Goal: Contribute content: Contribute content

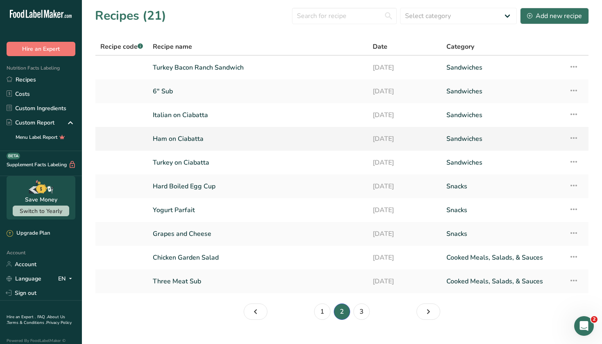
click at [215, 142] on link "Ham on Ciabatta" at bounding box center [258, 138] width 210 height 17
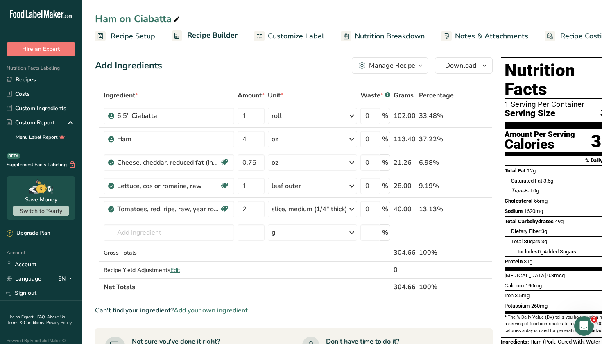
scroll to position [0, -2]
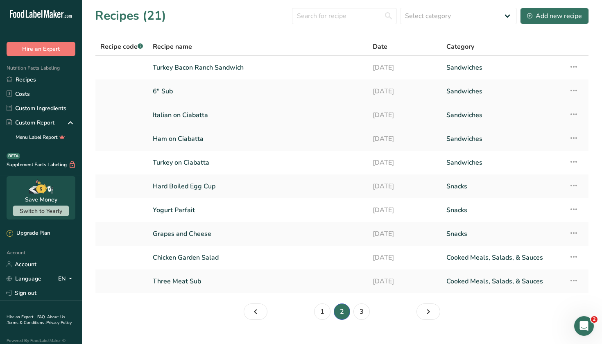
click at [217, 118] on link "Italian on Ciabatta" at bounding box center [258, 115] width 210 height 17
click at [206, 95] on link "6" Sub" at bounding box center [258, 91] width 210 height 17
click at [319, 77] on td "Turkey Bacon Ranch Sandwich" at bounding box center [258, 68] width 220 height 24
click at [232, 65] on link "Turkey Bacon Ranch Sandwich" at bounding box center [258, 67] width 210 height 17
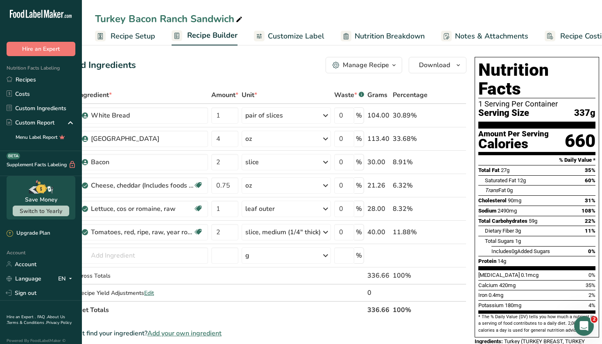
scroll to position [0, 25]
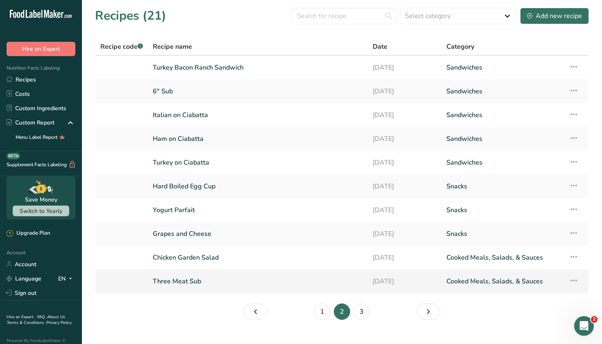
click at [205, 285] on link "Three Meat Sub" at bounding box center [258, 281] width 210 height 17
click at [322, 307] on link "1" at bounding box center [322, 312] width 16 height 16
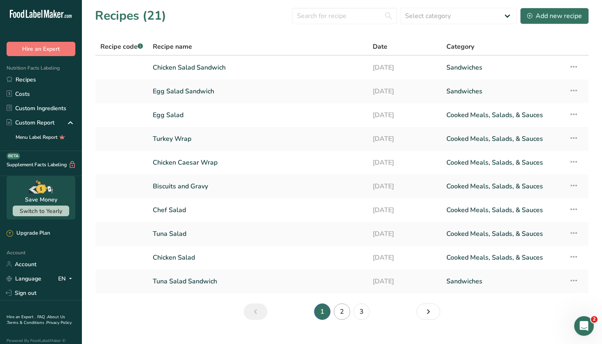
click at [348, 313] on link "2" at bounding box center [342, 312] width 16 height 16
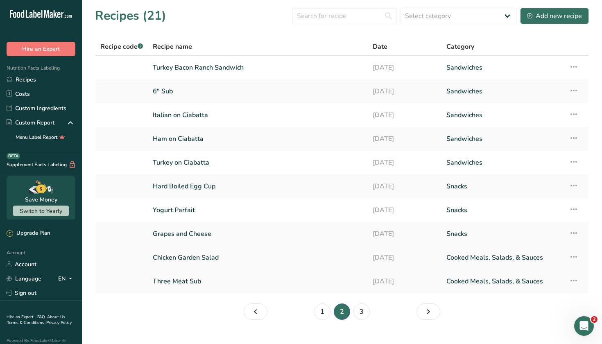
click at [209, 260] on link "Chicken Garden Salad" at bounding box center [258, 257] width 210 height 17
click at [365, 311] on link "3" at bounding box center [362, 312] width 16 height 16
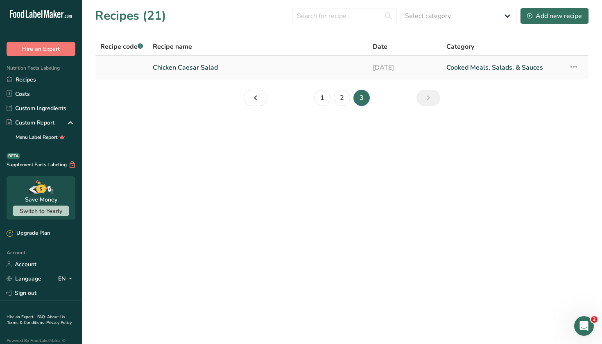
click at [268, 63] on link "Chicken Caesar Salad" at bounding box center [258, 67] width 210 height 17
click at [339, 97] on link "2" at bounding box center [342, 98] width 16 height 16
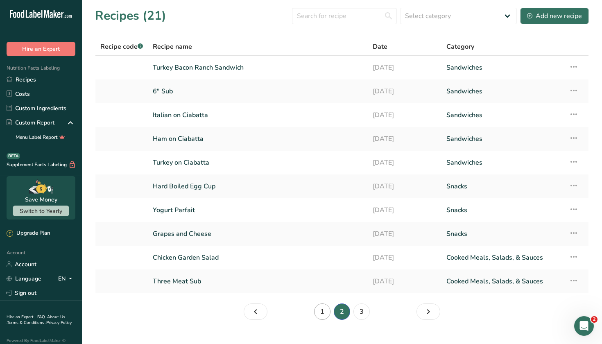
click at [323, 312] on link "1" at bounding box center [322, 312] width 16 height 16
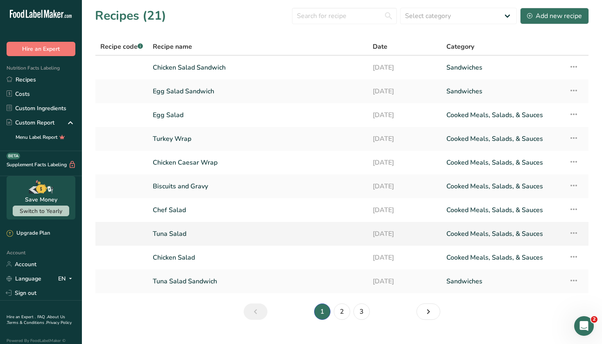
click at [191, 239] on link "Tuna Salad" at bounding box center [258, 233] width 210 height 17
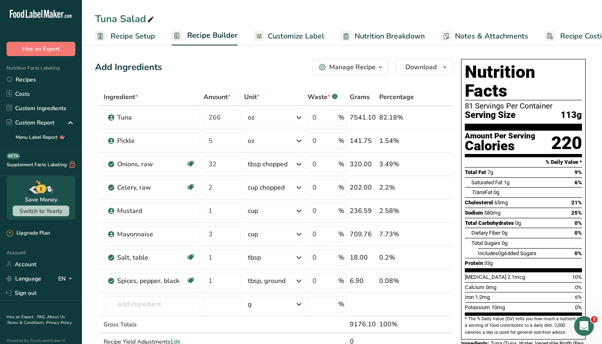
click at [467, 0] on div "Tuna Salad Recipe Setup Recipe Builder Customize Label Nutrition Breakdown Note…" at bounding box center [342, 22] width 520 height 45
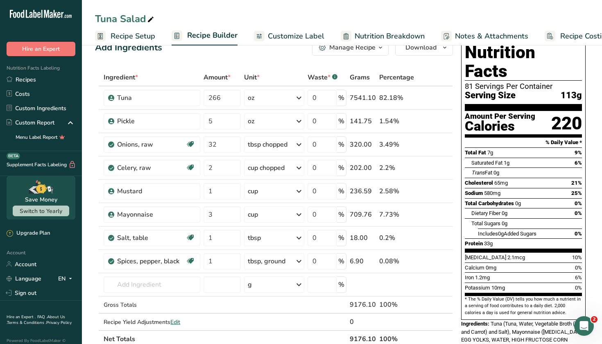
scroll to position [20, 0]
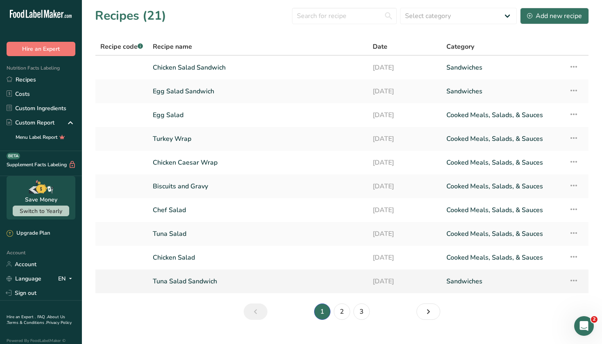
click at [180, 278] on link "Tuna Salad Sandwich" at bounding box center [258, 281] width 210 height 17
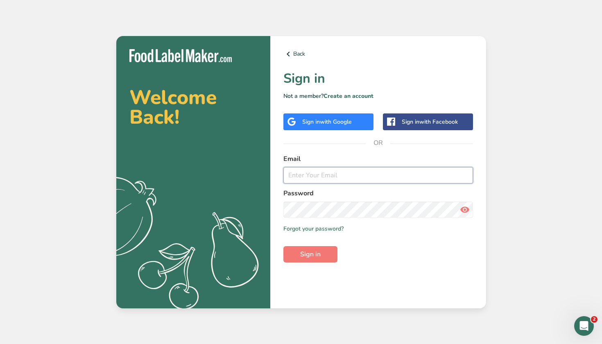
type input "[EMAIL_ADDRESS][DOMAIN_NAME]"
click at [310, 254] on button "Sign in" at bounding box center [311, 254] width 54 height 16
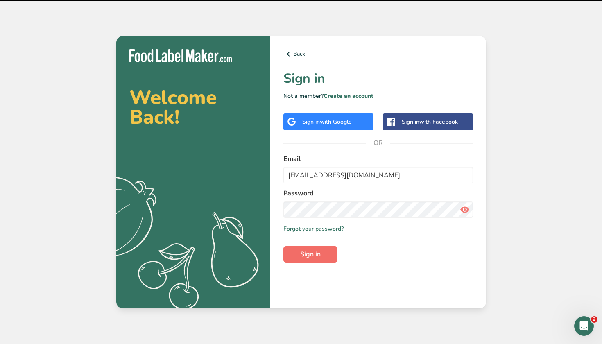
click at [311, 252] on span "Sign in" at bounding box center [310, 255] width 20 height 10
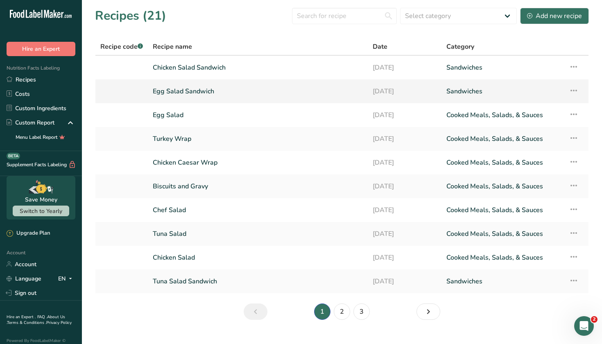
click at [206, 90] on link "Egg Salad Sandwich" at bounding box center [258, 91] width 210 height 17
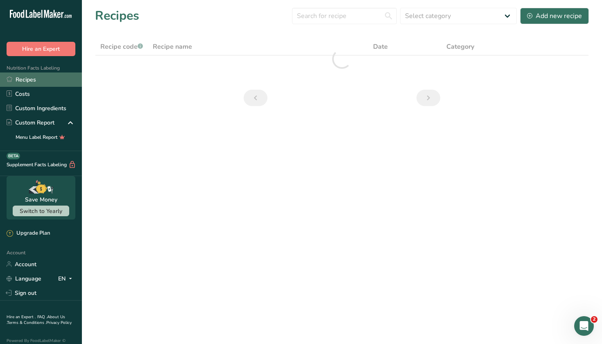
click at [57, 82] on link "Recipes" at bounding box center [41, 80] width 82 height 14
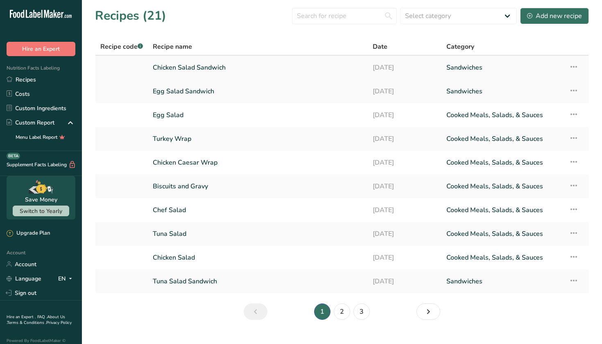
click at [293, 61] on link "Chicken Salad Sandwich" at bounding box center [258, 67] width 210 height 17
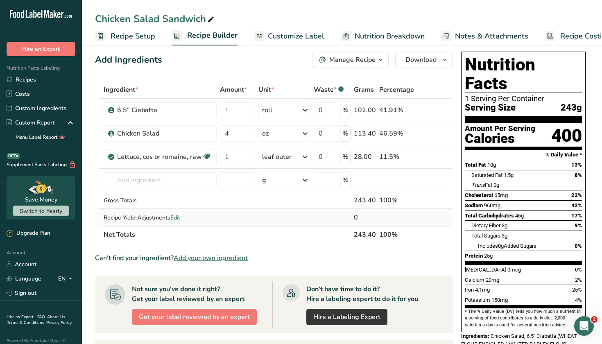
scroll to position [7, 0]
click at [26, 75] on link "Recipes" at bounding box center [41, 80] width 82 height 14
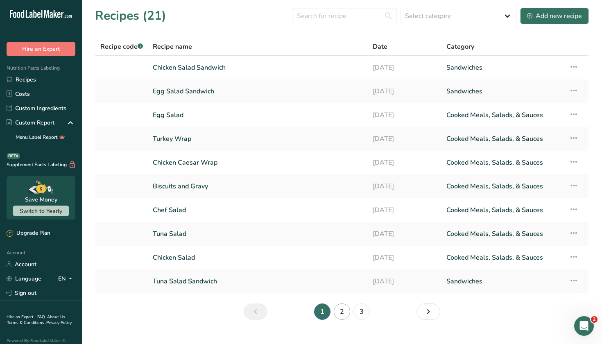
click at [342, 308] on link "2" at bounding box center [342, 312] width 16 height 16
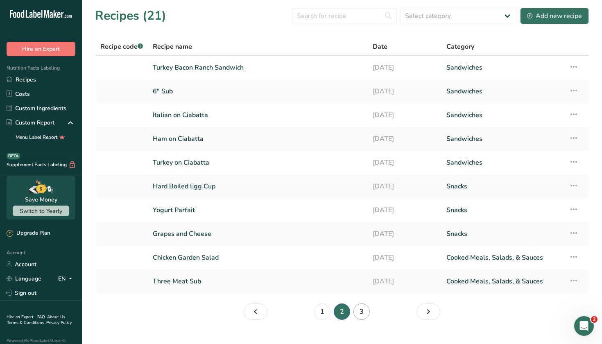
click at [359, 312] on link "3" at bounding box center [362, 312] width 16 height 16
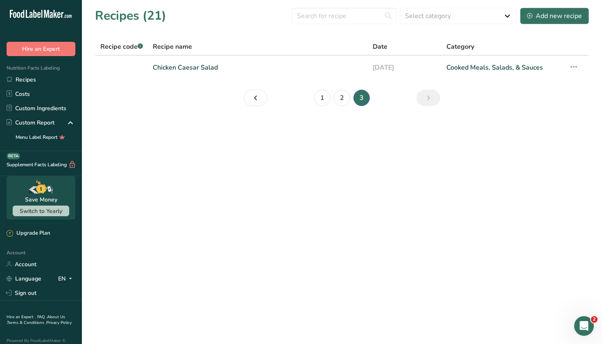
click at [543, 20] on div "Add new recipe" at bounding box center [554, 16] width 55 height 10
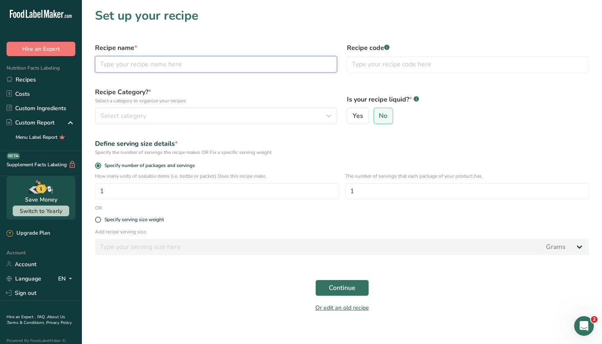
click at [194, 64] on input "text" at bounding box center [216, 64] width 242 height 16
type input "Breakfast Burrito"
click at [180, 112] on div "Select category" at bounding box center [213, 116] width 227 height 10
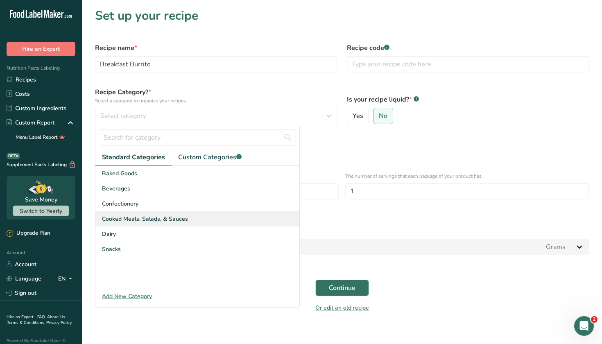
click at [163, 218] on span "Cooked Meals, Salads, & Sauces" at bounding box center [145, 219] width 86 height 9
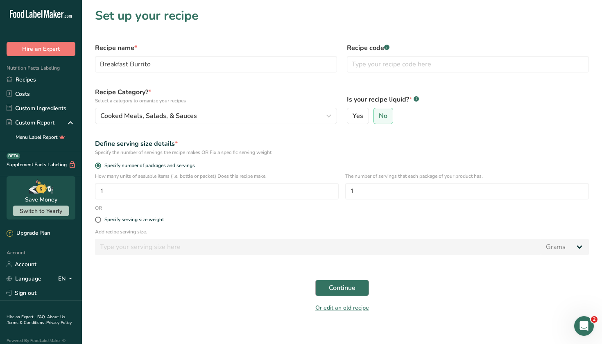
click at [327, 284] on button "Continue" at bounding box center [343, 288] width 54 height 16
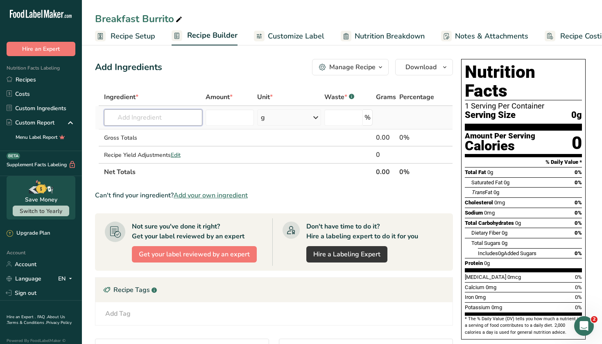
click at [182, 114] on input "text" at bounding box center [153, 117] width 99 height 16
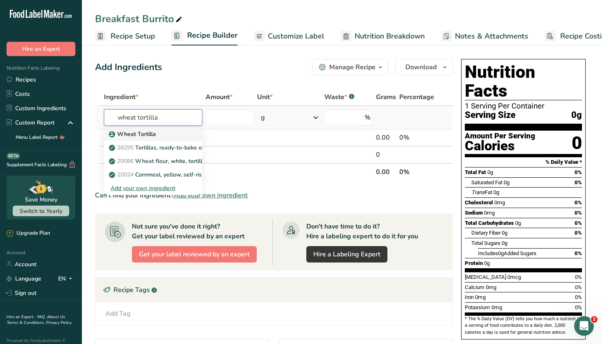
type input "wheat tortilla"
click at [171, 134] on div "Wheat Tortilla" at bounding box center [147, 134] width 73 height 9
type input "Wheat Tortilla"
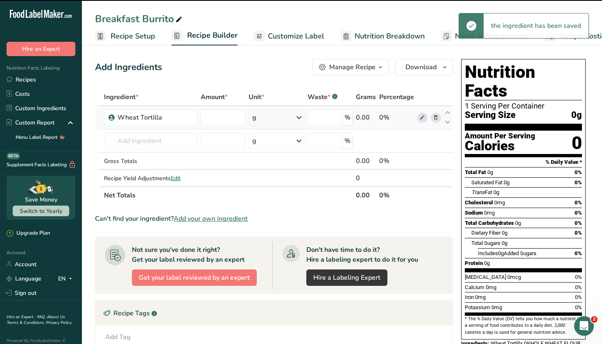
type input "0"
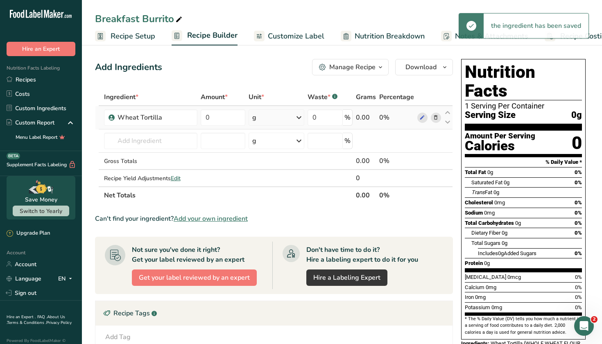
click at [301, 118] on icon at bounding box center [299, 117] width 10 height 15
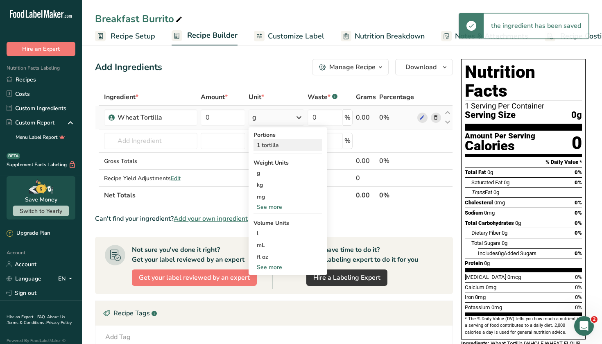
click at [283, 146] on div "1 tortilla" at bounding box center [288, 145] width 69 height 12
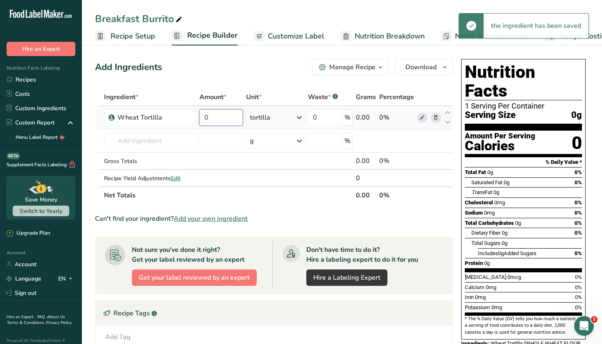
click at [219, 118] on input "0" at bounding box center [222, 117] width 44 height 16
type input "1"
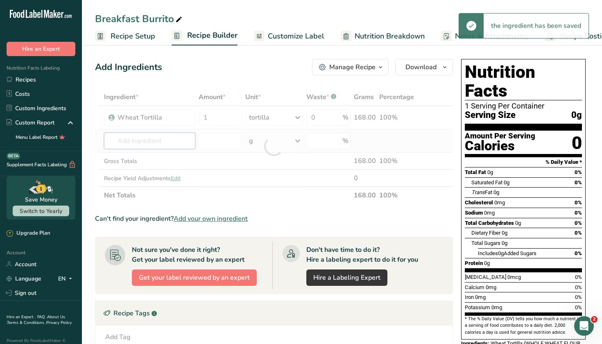
click at [170, 136] on div "Ingredient * Amount * Unit * Waste * .a-a{fill:#347362;}.b-a{fill:#fff;} Grams …" at bounding box center [274, 147] width 358 height 116
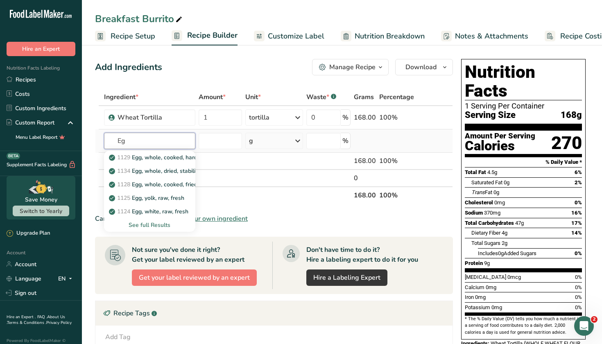
type input "E"
type input "Scra"
click at [131, 198] on p "Scrambled Eggs" at bounding box center [135, 198] width 49 height 9
type input "Scrambled Eggs"
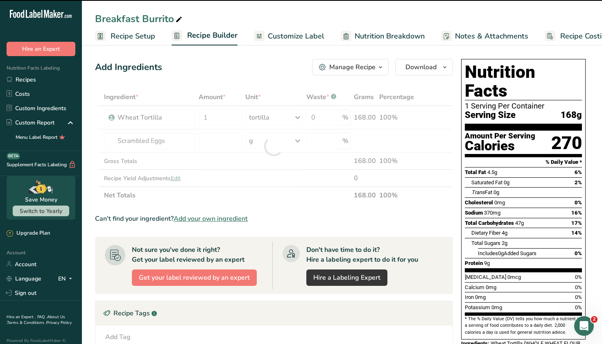
type input "0"
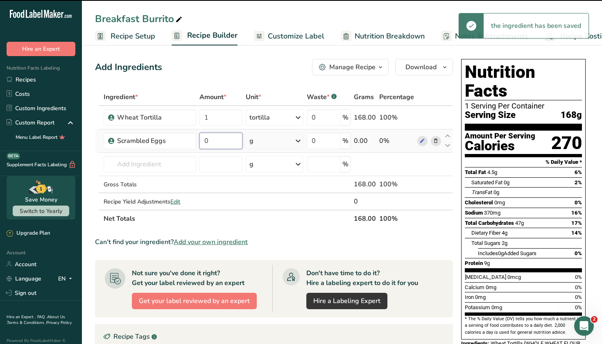
click at [227, 141] on input "0" at bounding box center [221, 141] width 43 height 16
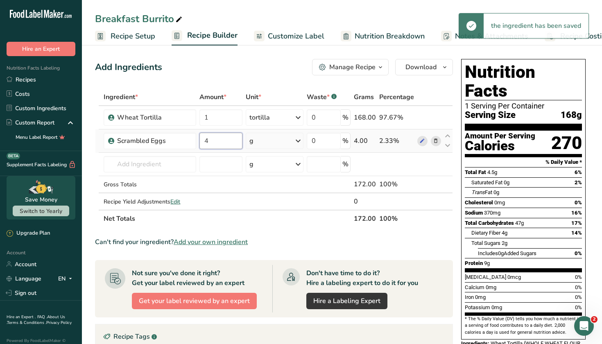
type input "4"
click at [282, 141] on div "Ingredient * Amount * Unit * Waste * .a-a{fill:#347362;}.b-a{fill:#fff;} Grams …" at bounding box center [274, 158] width 358 height 139
click at [298, 141] on icon at bounding box center [298, 141] width 10 height 15
click at [268, 204] on div "See more" at bounding box center [285, 206] width 69 height 9
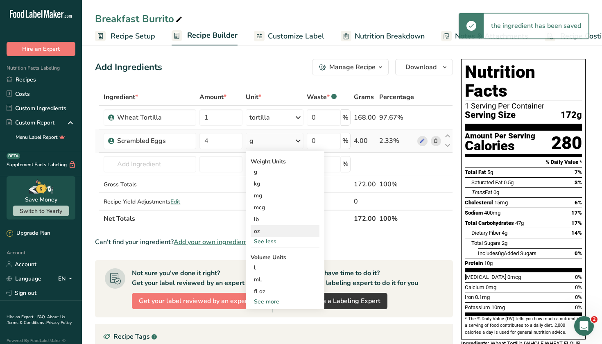
click at [262, 229] on div "oz" at bounding box center [285, 231] width 69 height 12
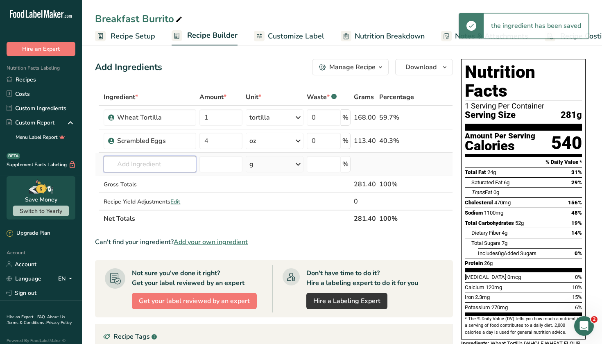
click at [160, 162] on input "text" at bounding box center [150, 164] width 93 height 16
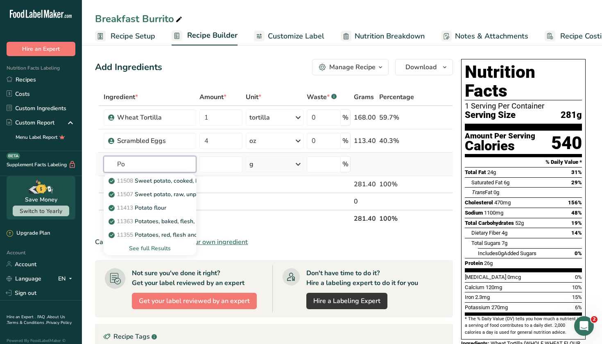
type input "P"
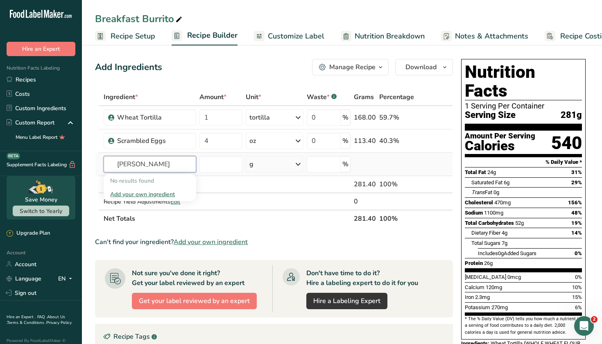
drag, startPoint x: 163, startPoint y: 168, endPoint x: 102, endPoint y: 169, distance: 61.1
click at [102, 169] on tr "pepper jack No results found Add your own ingredient g Weight Units g kg mg See…" at bounding box center [273, 164] width 357 height 23
type input "pepper jack cheese"
click at [120, 193] on div "Add your own ingredient" at bounding box center [150, 194] width 80 height 9
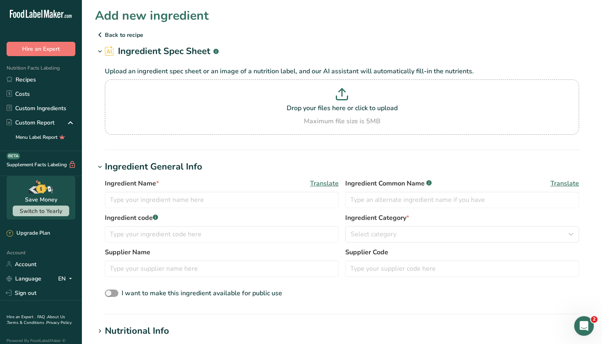
click at [166, 191] on div "Ingredient Name * Translate" at bounding box center [222, 194] width 234 height 30
click at [166, 195] on input "text" at bounding box center [222, 200] width 234 height 16
type input "Pepper Jack Cheese"
click at [150, 267] on input "text" at bounding box center [222, 269] width 234 height 16
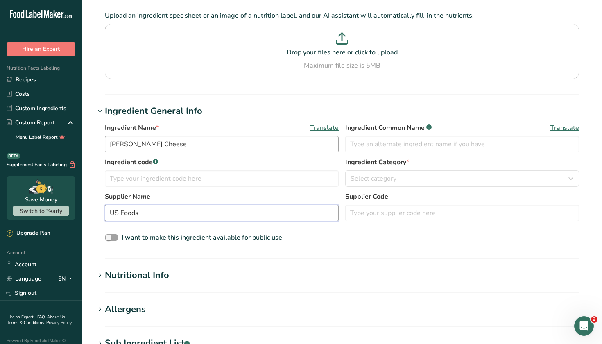
scroll to position [66, 0]
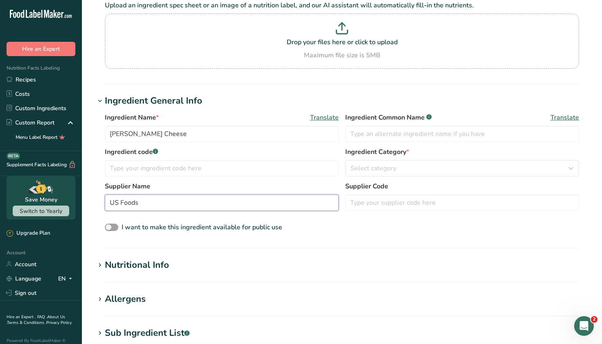
type input "US Foods"
click at [361, 179] on div "Ingredient code .a-a{fill:#347362;}.b-a{fill:#fff;} Ingredient Category * Selec…" at bounding box center [342, 164] width 475 height 34
click at [366, 170] on span "Select category" at bounding box center [374, 169] width 46 height 10
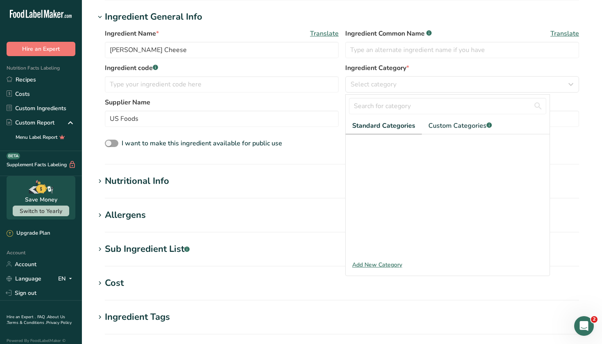
scroll to position [152, 0]
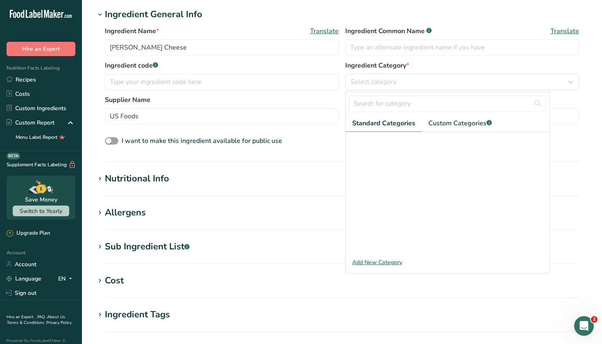
click at [397, 127] on span "Standard Categories" at bounding box center [383, 123] width 63 height 10
click at [449, 125] on span "Custom Categories .a-a{fill:#347362;}.b-a{fill:#fff;}" at bounding box center [461, 123] width 64 height 10
click at [394, 126] on span "Standard Categories" at bounding box center [383, 123] width 62 height 10
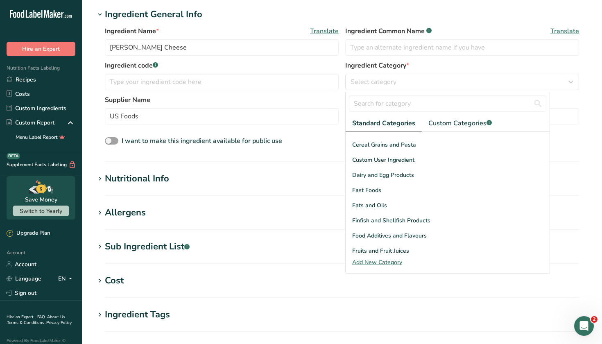
scroll to position [106, 0]
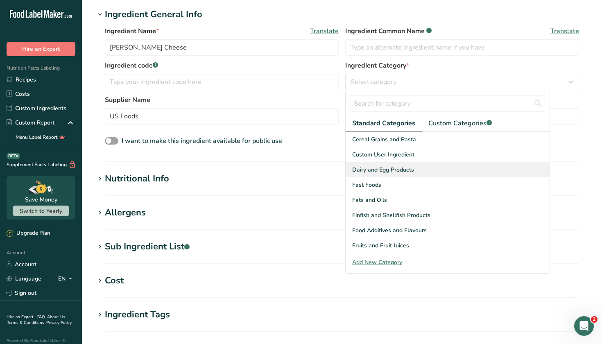
click at [403, 173] on span "Dairy and Egg Products" at bounding box center [383, 170] width 62 height 9
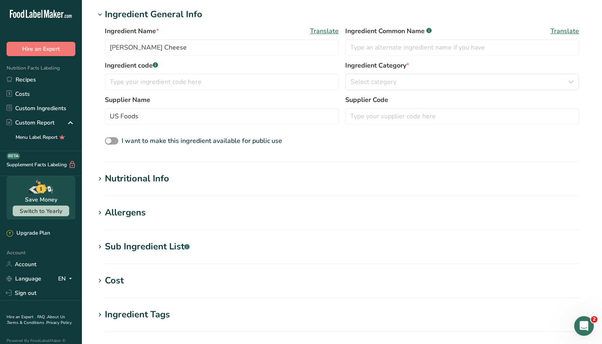
click at [137, 250] on div "Sub Ingredient List .a-a{fill:#347362;}.b-a{fill:#fff;}" at bounding box center [147, 247] width 85 height 14
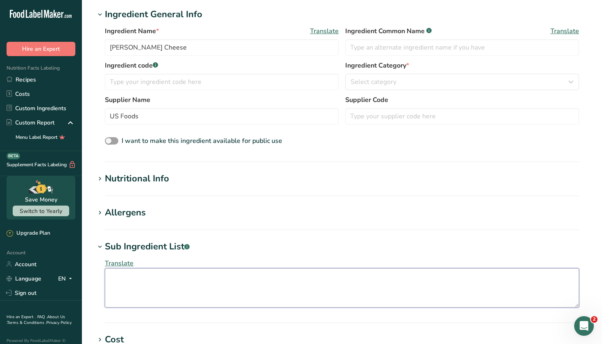
click at [152, 277] on textarea at bounding box center [342, 287] width 475 height 39
paste textarea "CULTURED [DEMOGRAPHIC_DATA] MILK, JALAPENO PEPPERS, SALT, ENZYMES"
type textarea "CULTURED [DEMOGRAPHIC_DATA] MILK, JALAPENO PEPPERS, SALT, ENZYMES"
click at [162, 218] on h1 "Allergens" at bounding box center [342, 213] width 494 height 14
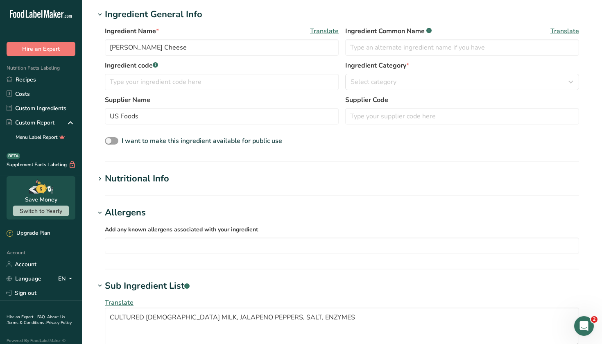
click at [180, 257] on div "Add any known allergens associated with your ingredient Soy Tree Nuts Wheat Mil…" at bounding box center [342, 239] width 494 height 39
click at [185, 248] on input "text" at bounding box center [342, 245] width 474 height 13
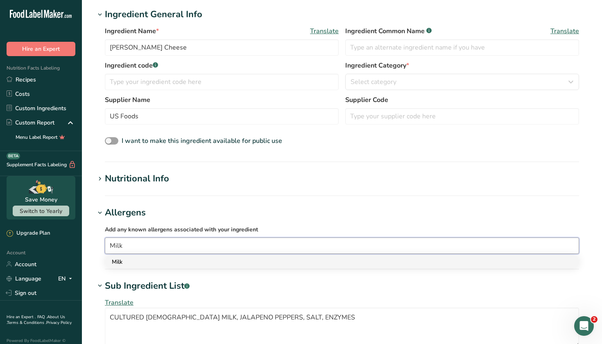
type input "Milk"
click at [170, 261] on div "Milk" at bounding box center [336, 262] width 448 height 9
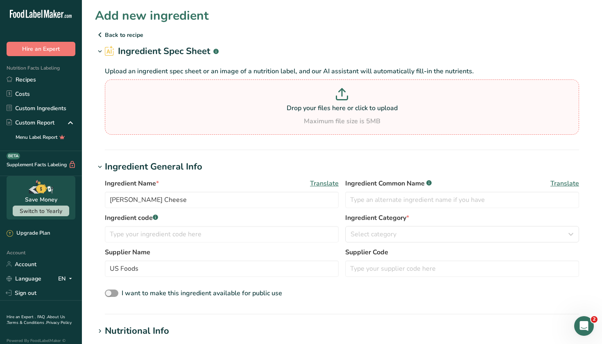
scroll to position [0, 0]
click at [324, 107] on p "Drop your files here or click to upload" at bounding box center [342, 108] width 470 height 10
click at [324, 107] on input "Drop your files here or click to upload Maximum file size is 5MB" at bounding box center [342, 107] width 475 height 55
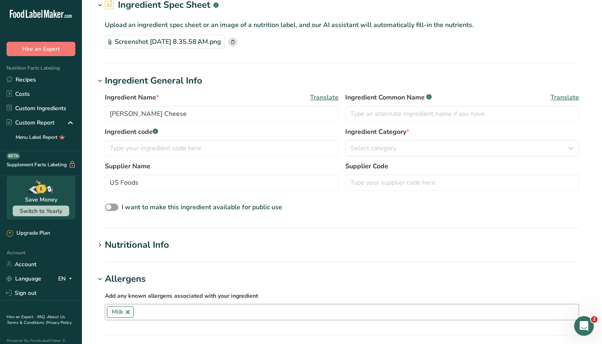
scroll to position [47, 0]
click at [129, 245] on div "Nutritional Info" at bounding box center [137, 245] width 64 height 14
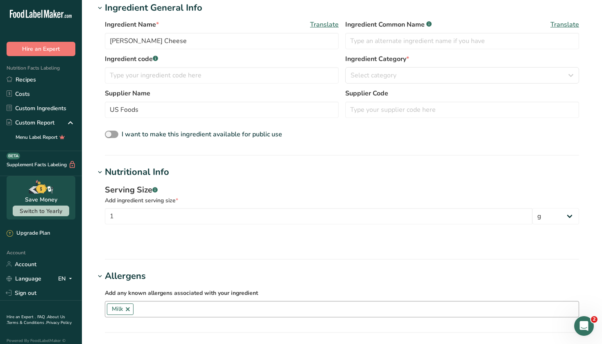
scroll to position [135, 0]
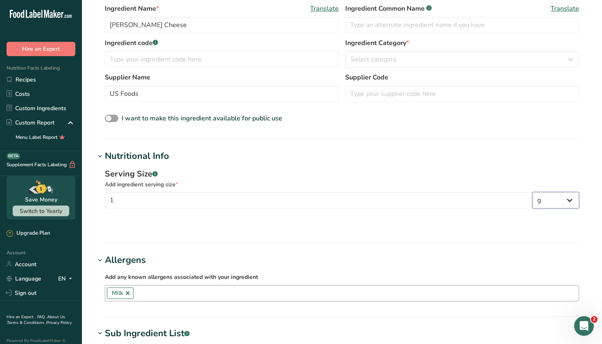
select select "5"
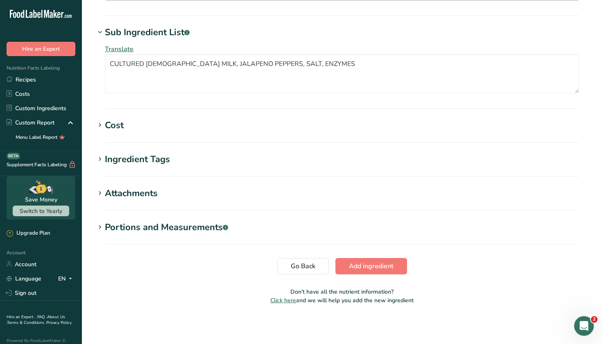
scroll to position [436, 0]
click at [224, 138] on section "Cost Price($) .a-a{fill:#347362;}.b-a{fill:#fff;} Amount Unit Grams kg mg mcg l…" at bounding box center [342, 131] width 494 height 24
click at [134, 189] on div "Attachments" at bounding box center [131, 194] width 53 height 14
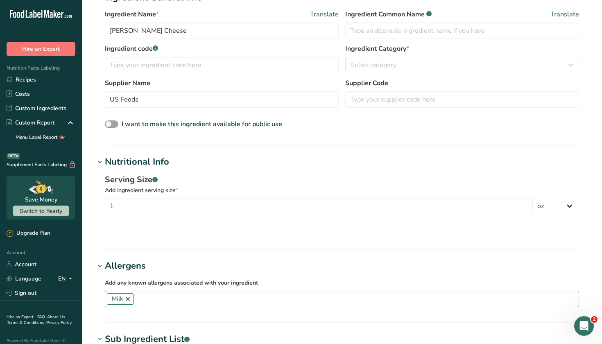
scroll to position [133, 0]
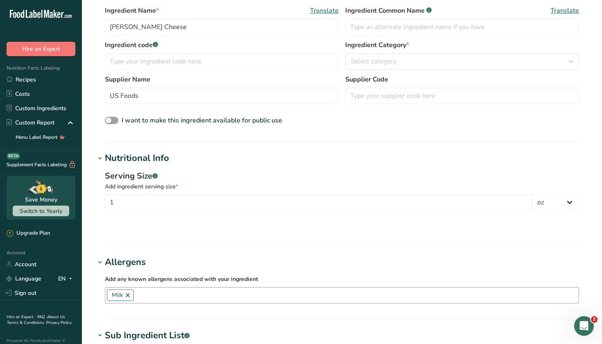
click at [200, 254] on section "Add new ingredient Back to recipe Ingredient Spec Sheet .a-a{fill:#347362;}.b-a…" at bounding box center [342, 282] width 520 height 831
click at [300, 230] on section at bounding box center [342, 223] width 475 height 13
click at [133, 154] on div "Nutritional Info" at bounding box center [137, 159] width 64 height 14
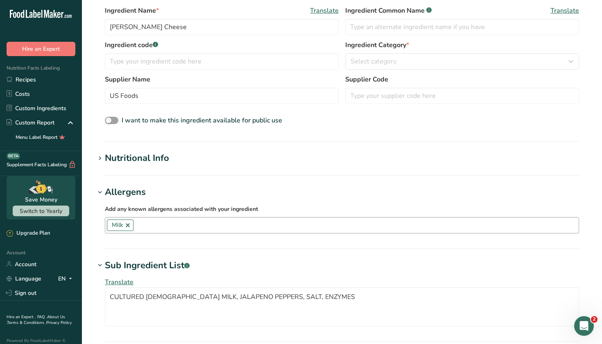
click at [133, 155] on div "Nutritional Info" at bounding box center [137, 159] width 64 height 14
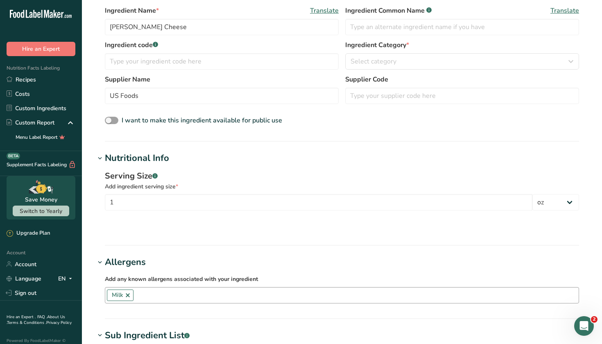
click at [133, 155] on div "Nutritional Info" at bounding box center [137, 159] width 64 height 14
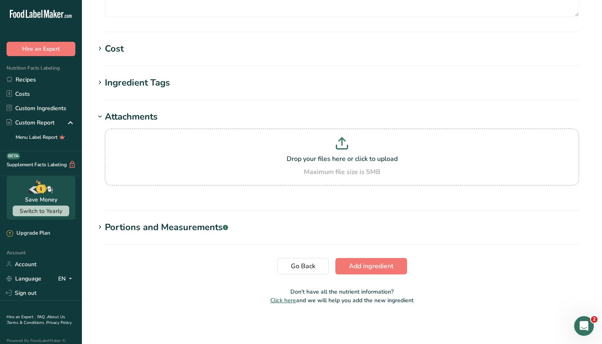
scroll to position [443, 0]
click at [373, 268] on span "Add ingredient" at bounding box center [371, 266] width 45 height 10
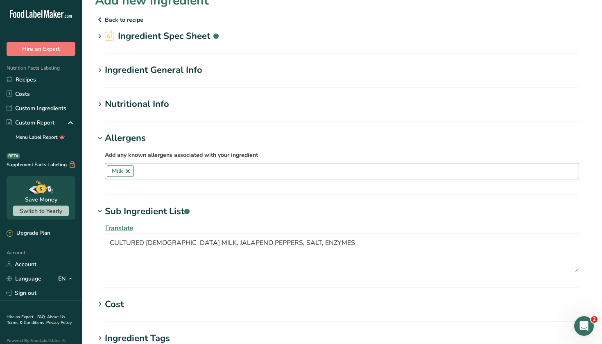
scroll to position [5, 0]
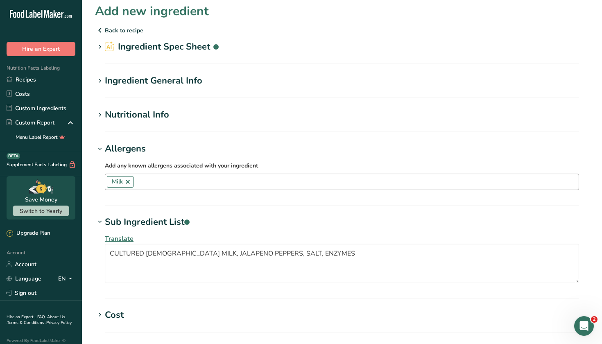
click at [171, 46] on h2 "Ingredient Spec Sheet .a-a{fill:#347362;}.b-a{fill:#fff;}" at bounding box center [162, 47] width 114 height 14
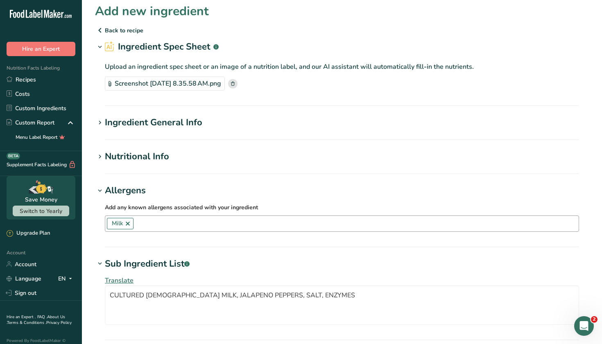
click at [186, 87] on div "Screenshot 2025-08-12 at 8.35.58 AM.png" at bounding box center [165, 84] width 120 height 14
click at [176, 114] on section "Add new ingredient Back to recipe Ingredient Spec Sheet .a-a{fill:#347362;}.b-a…" at bounding box center [342, 310] width 520 height 631
click at [174, 127] on div "Ingredient General Info" at bounding box center [154, 123] width 98 height 14
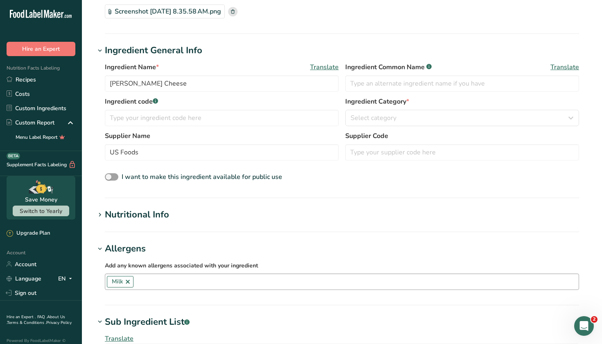
click at [159, 220] on div "Nutritional Info" at bounding box center [137, 215] width 64 height 14
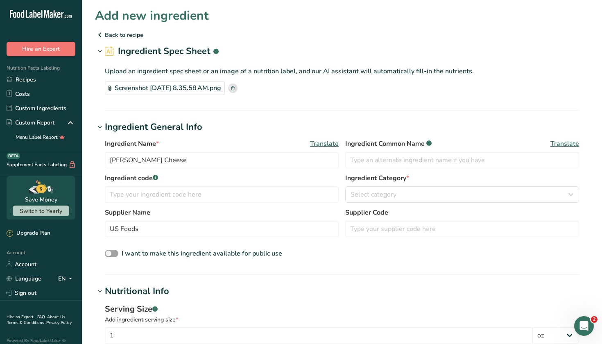
scroll to position [0, 0]
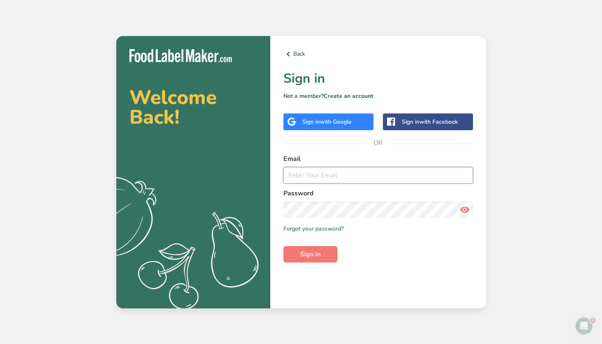
type input "[EMAIL_ADDRESS][DOMAIN_NAME]"
click at [314, 257] on span "Sign in" at bounding box center [310, 255] width 20 height 10
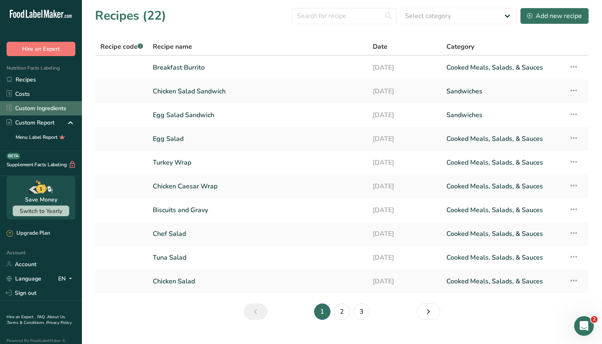
drag, startPoint x: 39, startPoint y: 100, endPoint x: 40, endPoint y: 104, distance: 4.3
click at [40, 104] on ul "Recipes Costs Custom Ingredients Custom Report Menu Label Report" at bounding box center [41, 109] width 82 height 72
click at [40, 107] on link "Custom Ingredients" at bounding box center [41, 108] width 82 height 14
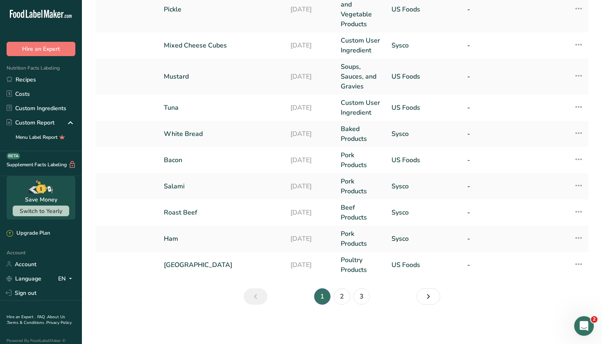
scroll to position [238, 0]
click at [344, 289] on link "2" at bounding box center [342, 297] width 16 height 16
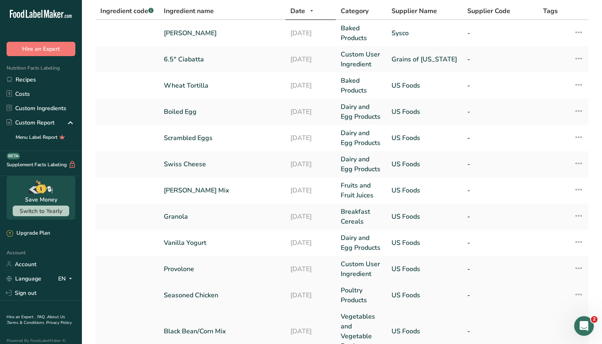
scroll to position [209, 0]
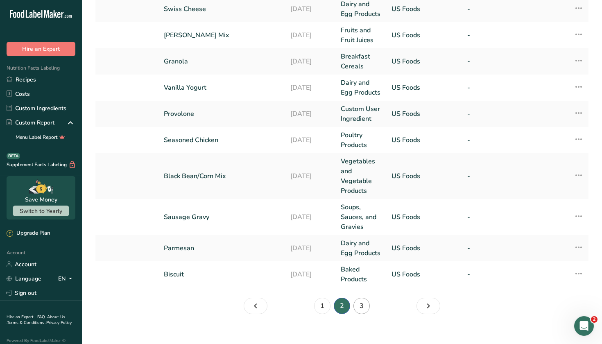
click at [364, 299] on link "3" at bounding box center [362, 306] width 16 height 16
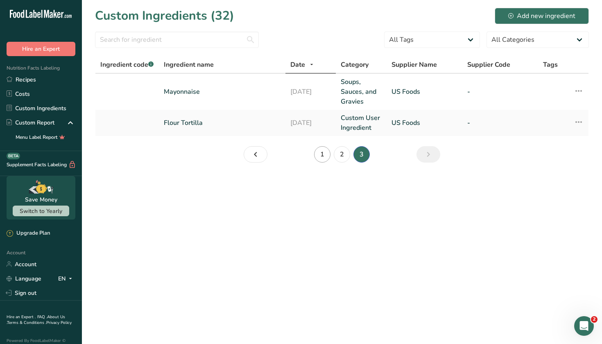
click at [318, 157] on link "1" at bounding box center [322, 154] width 16 height 16
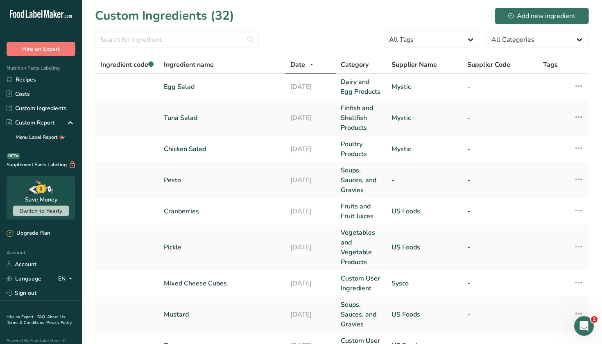
click at [527, 17] on div "Add new ingredient" at bounding box center [542, 16] width 67 height 10
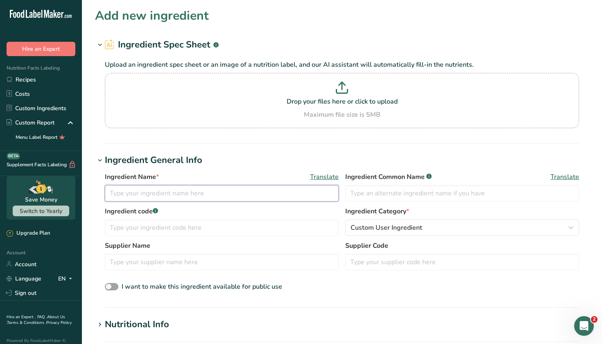
click at [177, 186] on input "text" at bounding box center [222, 193] width 234 height 16
type input "[PERSON_NAME]"
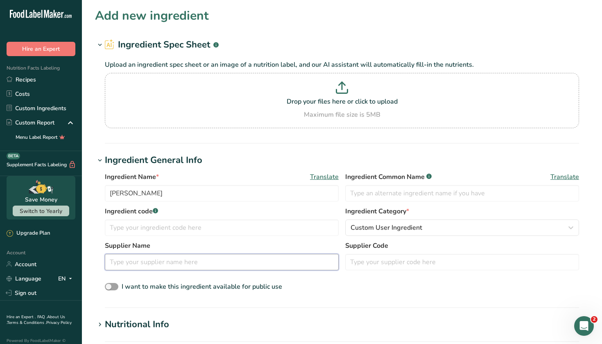
click at [147, 267] on input "text" at bounding box center [222, 262] width 234 height 16
type input "US Foods"
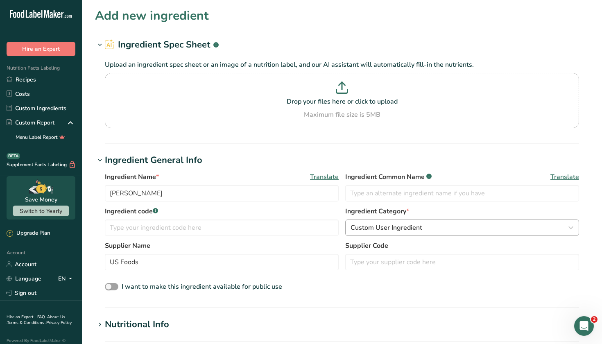
click at [405, 224] on span "Custom User Ingredient" at bounding box center [387, 228] width 72 height 10
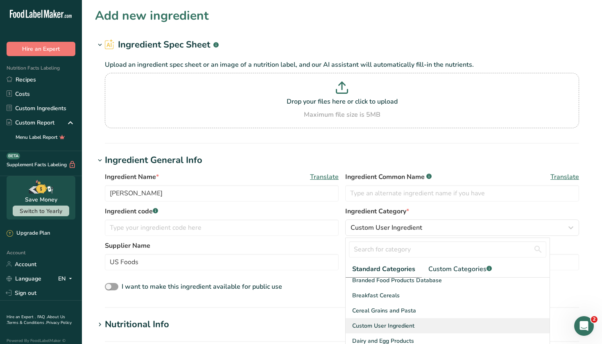
scroll to position [99, 0]
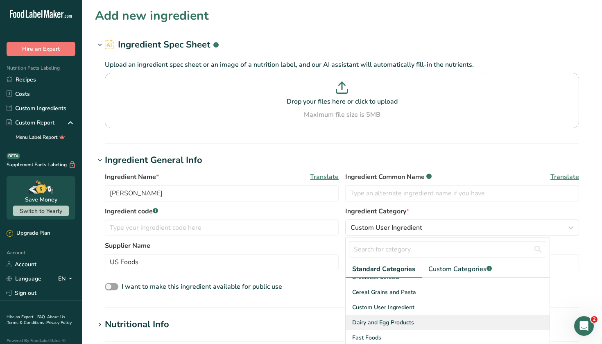
click at [375, 326] on span "Dairy and Egg Products" at bounding box center [383, 322] width 62 height 9
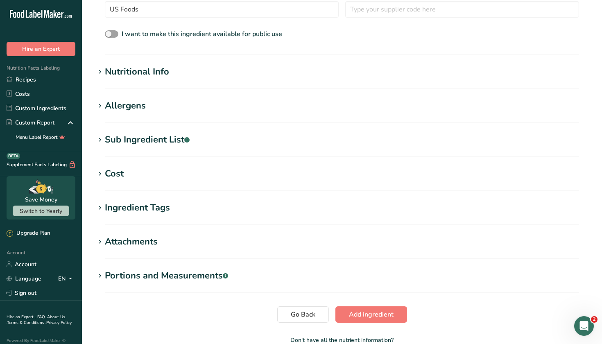
scroll to position [223, 0]
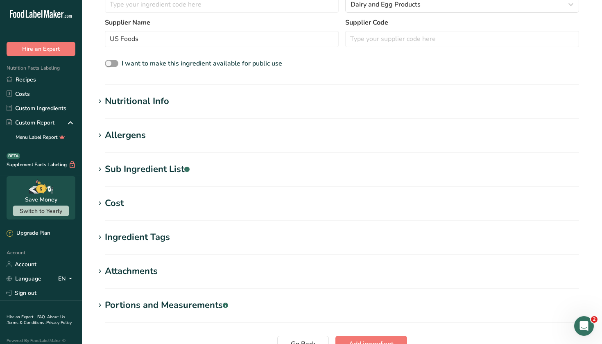
click at [125, 94] on section "Add new ingredient Ingredient Spec Sheet .a-a{fill:#347362;}.b-a{fill:#fff;} Up…" at bounding box center [342, 86] width 520 height 619
click at [125, 95] on div "Nutritional Info" at bounding box center [137, 102] width 64 height 14
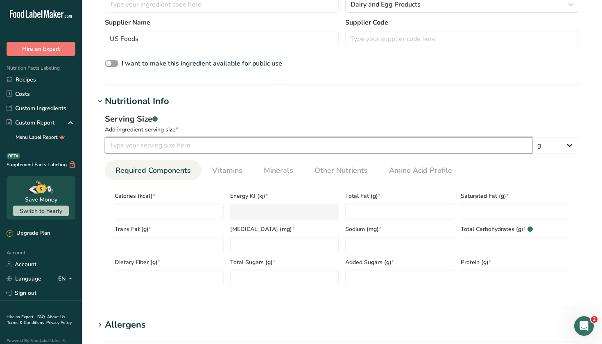
click at [231, 143] on input "number" at bounding box center [319, 145] width 428 height 16
type input "1"
select select "5"
click at [167, 213] on input "number" at bounding box center [169, 212] width 109 height 16
type input "1"
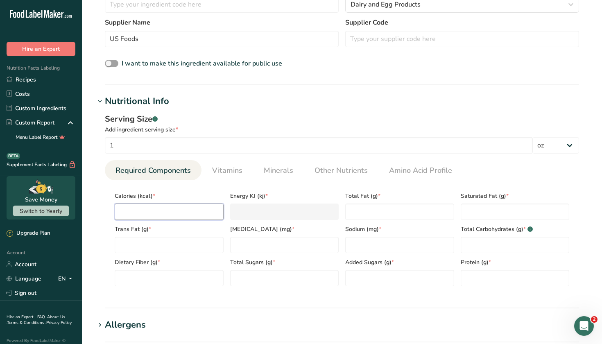
type KJ "4.2"
type input "11"
type KJ "46"
type input "110"
type KJ "460.2"
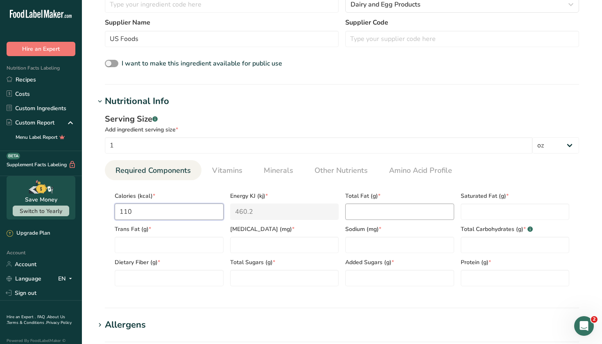
type input "110"
click at [350, 214] on Fat "number" at bounding box center [399, 212] width 109 height 16
type Fat "9"
click at [472, 221] on div "Total Carbohydrates (g) * .a-a{fill:#347362;}.b-a{fill:#fff;}" at bounding box center [516, 236] width 116 height 33
click at [473, 216] on Fat "number" at bounding box center [515, 212] width 109 height 16
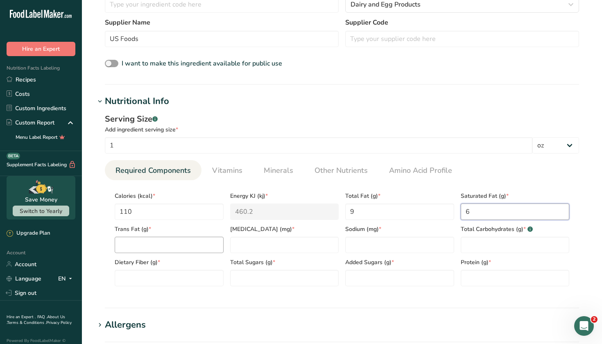
type Fat "6"
click at [150, 249] on Fat "number" at bounding box center [169, 245] width 109 height 16
type Fat "0"
click at [242, 243] on input "number" at bounding box center [284, 245] width 109 height 16
type input "30"
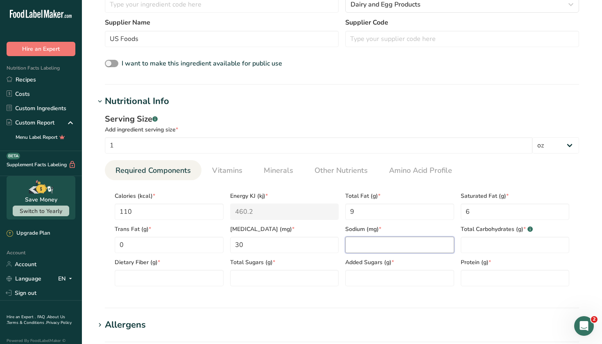
click at [402, 242] on input "number" at bounding box center [399, 245] width 109 height 16
type input "210"
click at [532, 241] on Carbohydrates "number" at bounding box center [515, 245] width 109 height 16
type Carbohydrates "1"
click at [198, 277] on Fiber "number" at bounding box center [169, 278] width 109 height 16
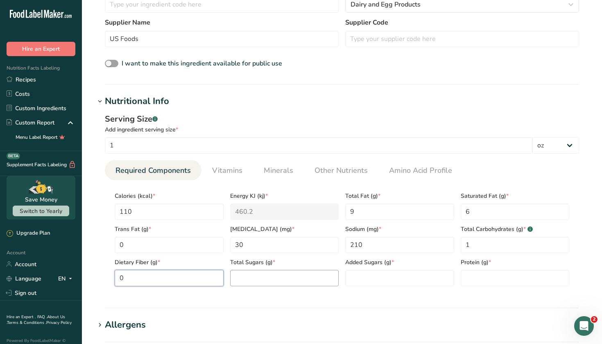
type Fiber "0"
click at [259, 277] on Sugars "number" at bounding box center [284, 278] width 109 height 16
type Sugars "0"
click at [368, 281] on Sugars "number" at bounding box center [399, 278] width 109 height 16
type Sugars "0"
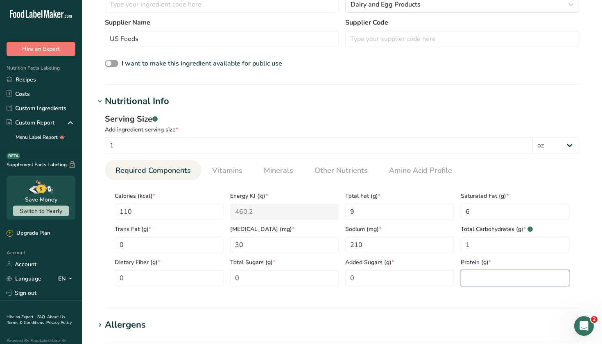
click at [475, 281] on input "number" at bounding box center [515, 278] width 109 height 16
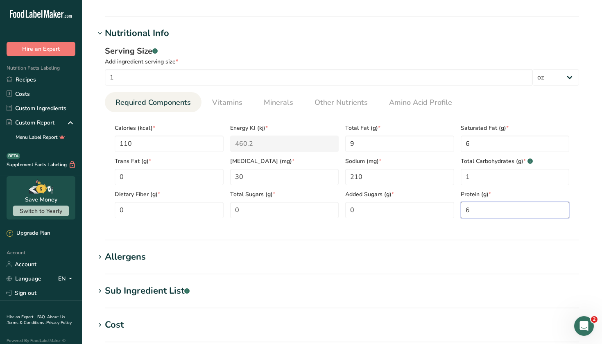
scroll to position [297, 0]
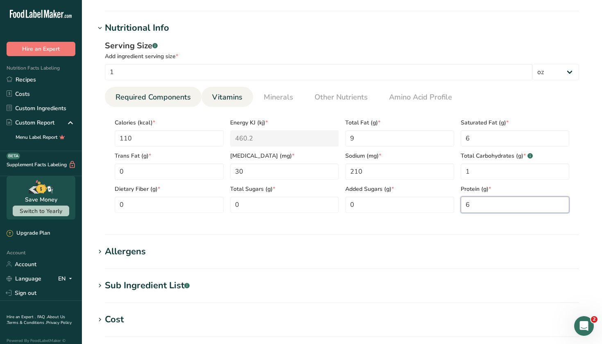
type input "6"
click at [249, 100] on li "Vitamins" at bounding box center [228, 97] width 52 height 20
click at [225, 100] on span "Vitamins" at bounding box center [227, 97] width 30 height 11
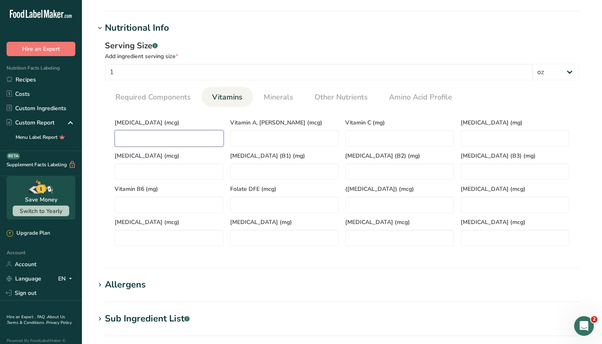
click at [168, 132] on D "number" at bounding box center [169, 138] width 109 height 16
type D "0"
click at [289, 93] on span "Minerals" at bounding box center [279, 97] width 30 height 11
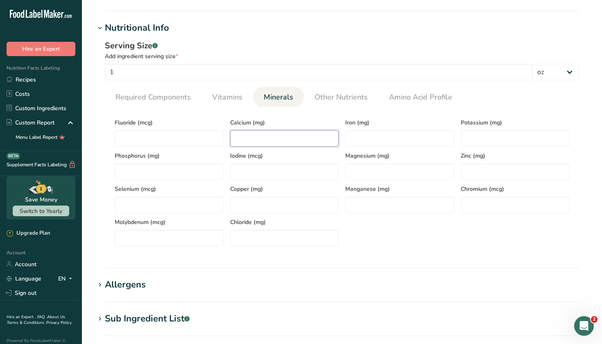
click at [262, 133] on input "number" at bounding box center [284, 138] width 109 height 16
type input "170"
click at [366, 135] on input "number" at bounding box center [399, 138] width 109 height 16
type input "0"
click at [466, 136] on input "number" at bounding box center [515, 138] width 109 height 16
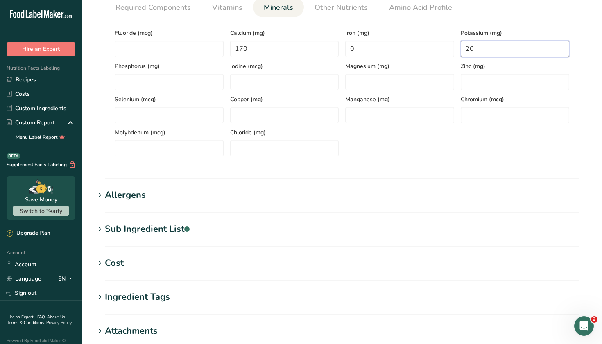
scroll to position [390, 0]
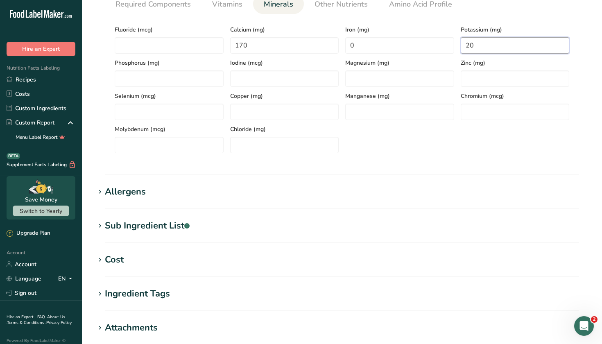
type input "20"
click at [262, 191] on h1 "Allergens" at bounding box center [342, 192] width 494 height 14
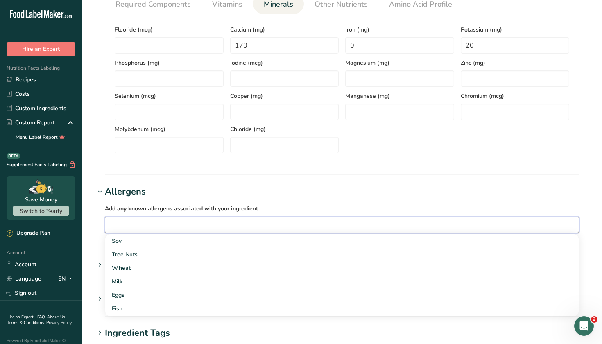
click at [136, 221] on input "text" at bounding box center [342, 224] width 474 height 13
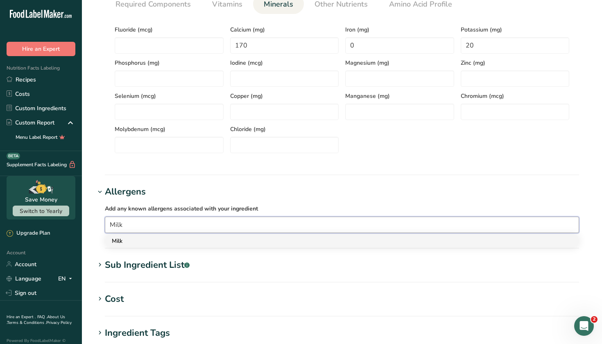
type input "Milk"
click at [129, 241] on div "Milk" at bounding box center [336, 241] width 448 height 9
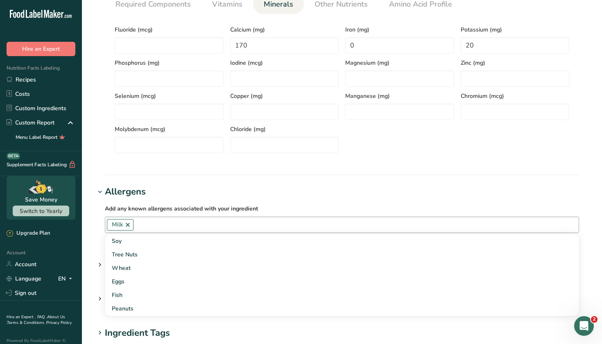
click at [282, 195] on h1 "Allergens" at bounding box center [342, 192] width 494 height 14
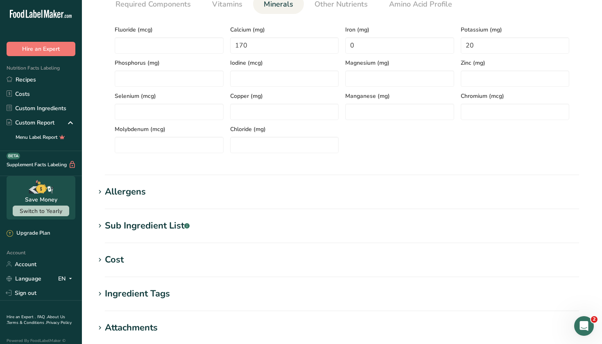
click at [177, 229] on div "Sub Ingredient List .a-a{fill:#347362;}.b-a{fill:#fff;}" at bounding box center [147, 226] width 85 height 14
click at [171, 246] on div "Translate" at bounding box center [342, 262] width 494 height 59
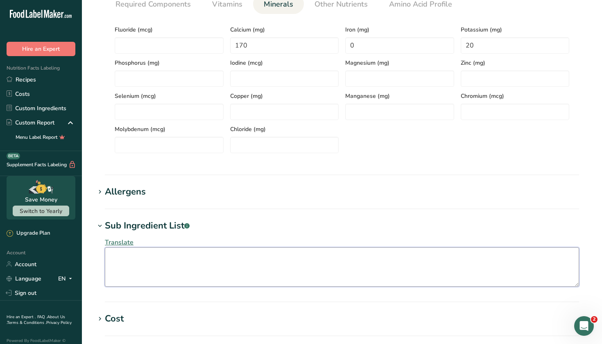
click at [171, 252] on textarea at bounding box center [342, 267] width 475 height 39
paste textarea "CULTURED [DEMOGRAPHIC_DATA] MILK, JALAPENO PEPPERS, SALT, ENZYMES"
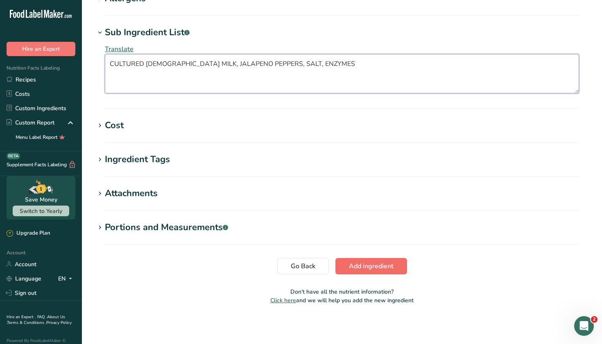
type textarea "CULTURED [DEMOGRAPHIC_DATA] MILK, JALAPENO PEPPERS, SALT, ENZYMES"
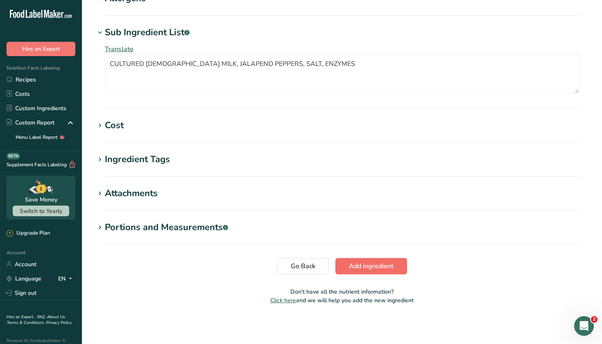
click at [385, 264] on span "Add ingredient" at bounding box center [371, 266] width 45 height 10
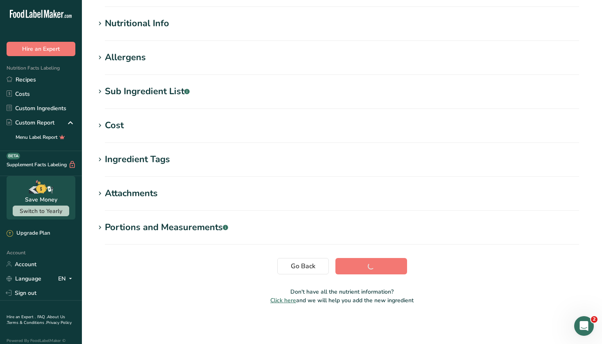
scroll to position [89, 0]
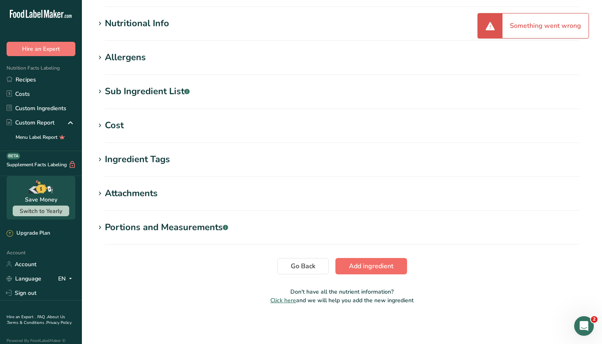
click at [364, 265] on span "Add ingredient" at bounding box center [371, 266] width 45 height 10
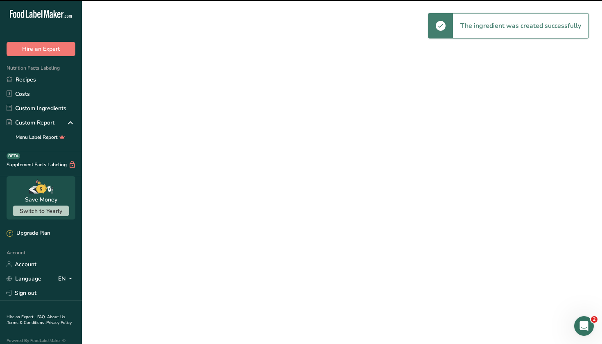
click at [139, 27] on div "Nutritional Info" at bounding box center [137, 24] width 64 height 14
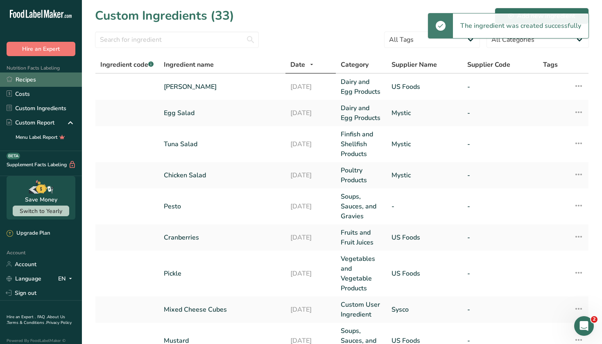
click at [30, 77] on link "Recipes" at bounding box center [41, 80] width 82 height 14
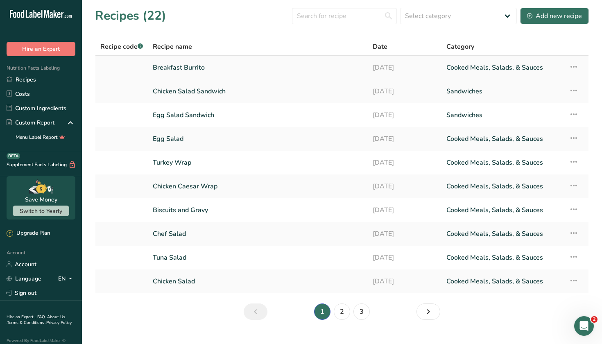
click at [193, 70] on link "Breakfast Burrito" at bounding box center [258, 67] width 210 height 17
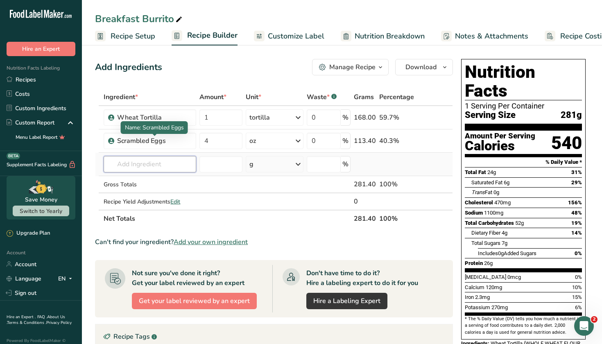
click at [145, 165] on input "text" at bounding box center [150, 164] width 93 height 16
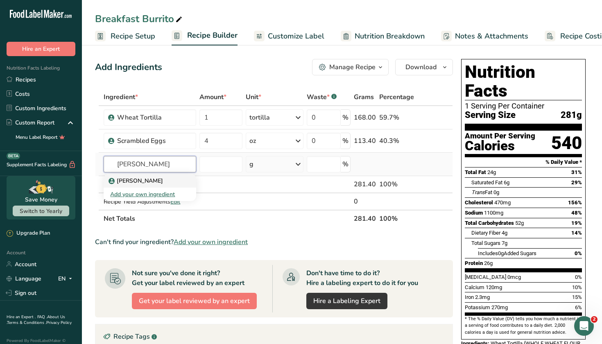
type input "[PERSON_NAME]"
click at [142, 183] on p "[PERSON_NAME]" at bounding box center [136, 181] width 53 height 9
type input "[PERSON_NAME]"
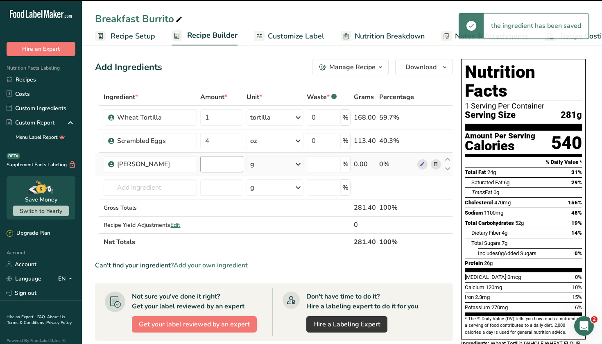
type input "0"
click at [218, 166] on input "0" at bounding box center [221, 164] width 43 height 16
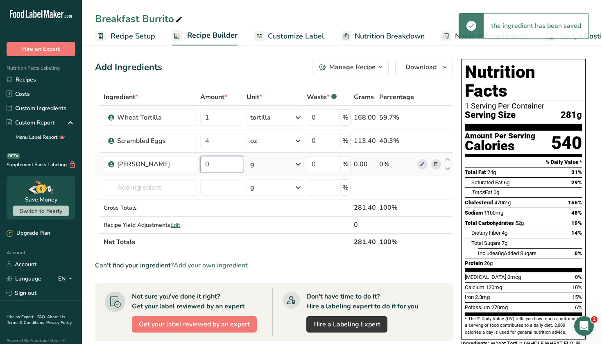
type input "2"
click at [273, 161] on div "Ingredient * Amount * Unit * Waste * .a-a{fill:#347362;}.b-a{fill:#fff;} Grams …" at bounding box center [274, 170] width 358 height 162
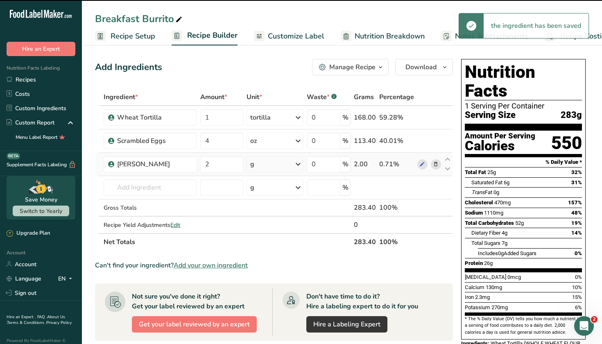
click at [299, 164] on icon at bounding box center [298, 164] width 10 height 15
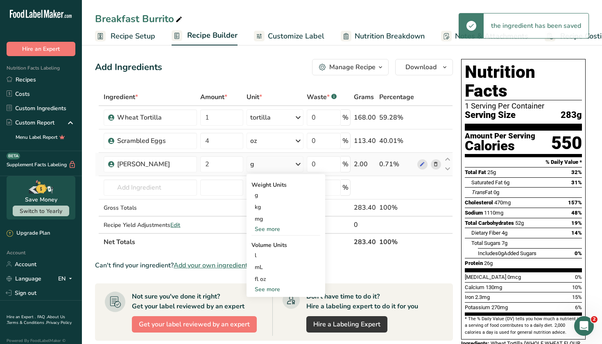
click at [274, 225] on div "See more" at bounding box center [286, 229] width 69 height 9
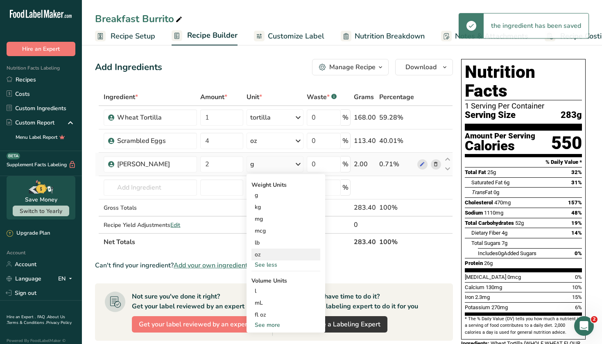
click at [263, 254] on div "oz" at bounding box center [286, 255] width 69 height 12
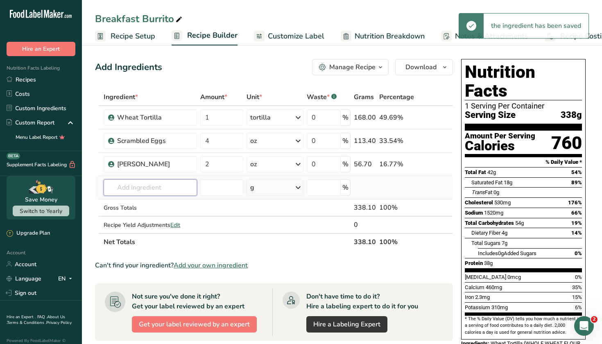
click at [142, 192] on input "text" at bounding box center [150, 188] width 93 height 16
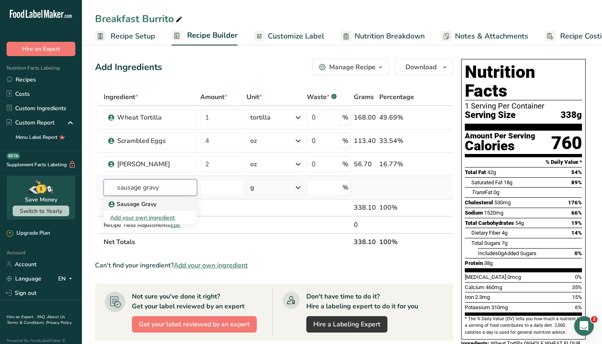
type input "sausage gravy"
click at [147, 204] on p "Sausage Gravy" at bounding box center [133, 204] width 46 height 9
type input "Sausage Gravy"
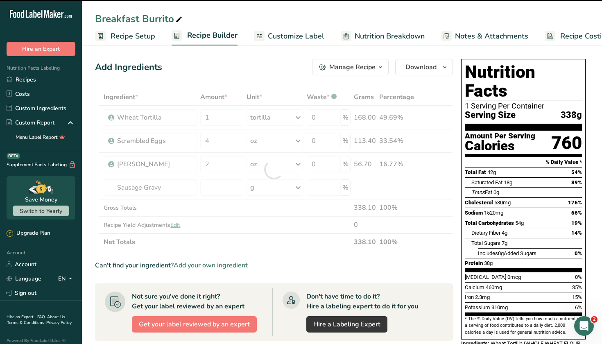
type input "0"
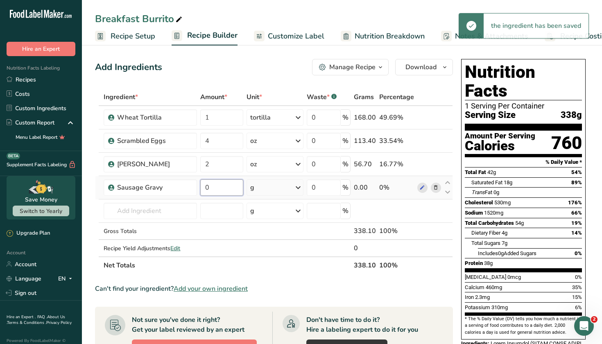
click at [221, 190] on input "0" at bounding box center [221, 188] width 43 height 16
type input "4"
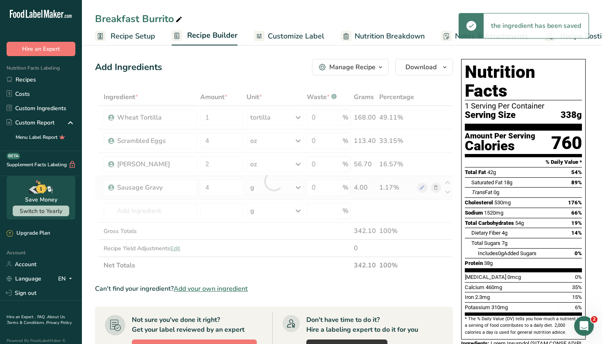
click at [276, 195] on div "Ingredient * Amount * Unit * Waste * .a-a{fill:#347362;}.b-a{fill:#fff;} Grams …" at bounding box center [274, 182] width 358 height 186
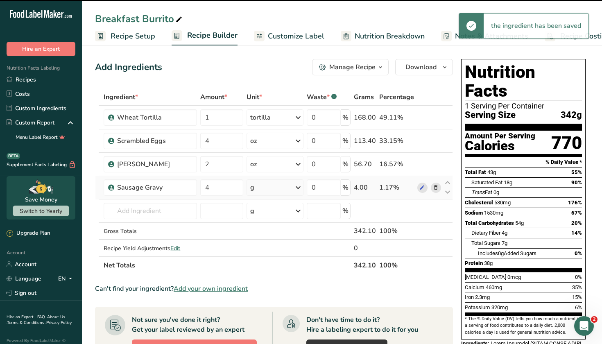
click at [296, 191] on icon at bounding box center [298, 187] width 10 height 15
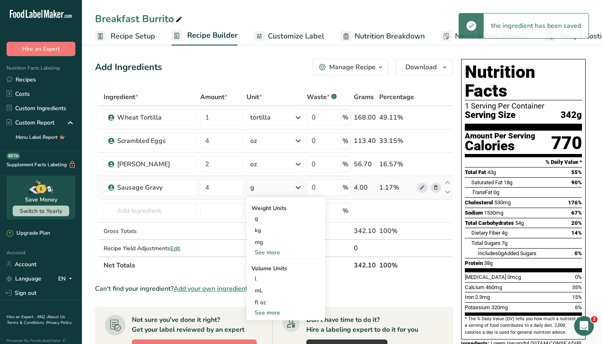
click at [273, 252] on div "See more" at bounding box center [286, 252] width 69 height 9
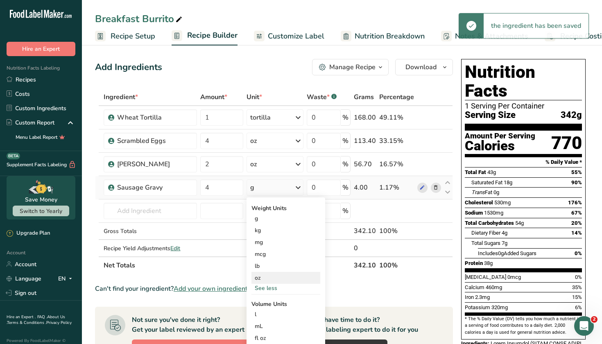
click at [269, 277] on div "oz" at bounding box center [286, 278] width 69 height 12
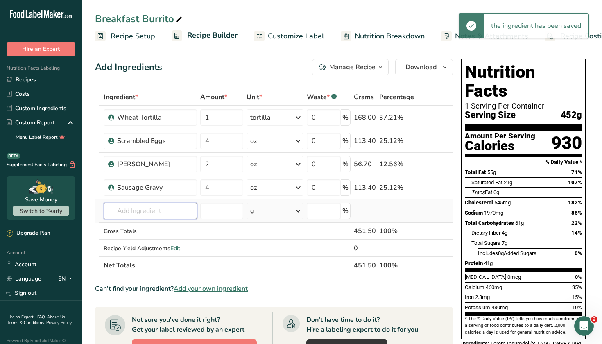
click at [139, 218] on input "text" at bounding box center [150, 211] width 93 height 16
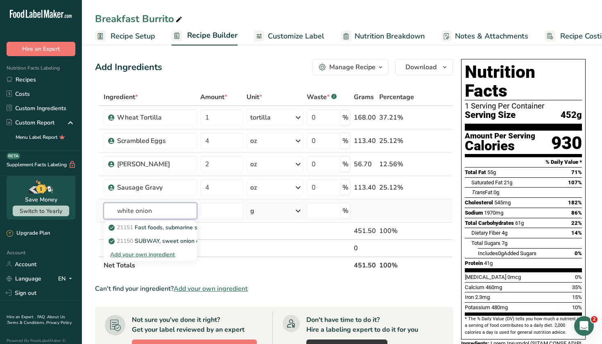
drag, startPoint x: 159, startPoint y: 209, endPoint x: 99, endPoint y: 209, distance: 60.2
click at [99, 209] on tr "white onion 21151 Fast foods, submarine sandwich, sweet onion chicken teriyaki …" at bounding box center [273, 211] width 357 height 23
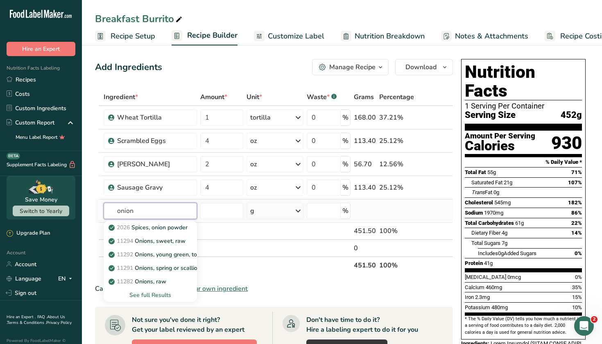
type input "onion"
click at [159, 294] on div "See full Results" at bounding box center [150, 295] width 80 height 9
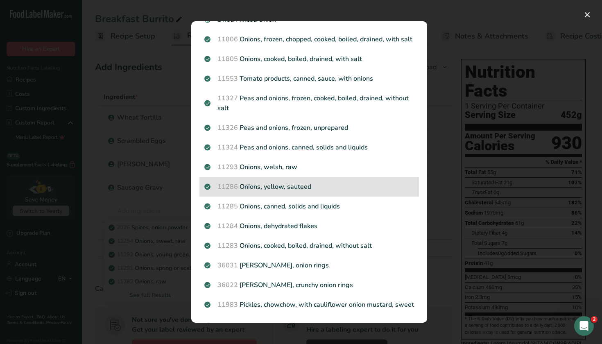
scroll to position [882, 0]
click at [305, 189] on p "11286 Onions, yellow, sauteed" at bounding box center [310, 187] width 210 height 10
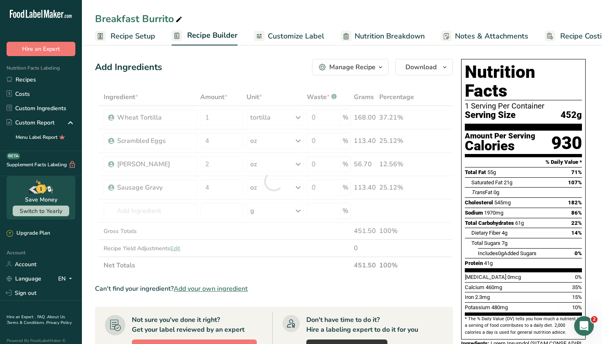
scroll to position [0, 0]
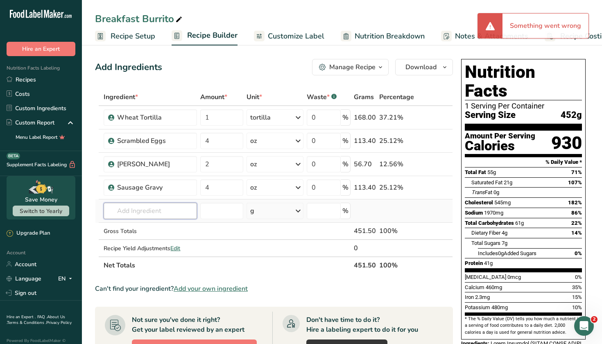
click at [164, 214] on input "text" at bounding box center [150, 211] width 93 height 16
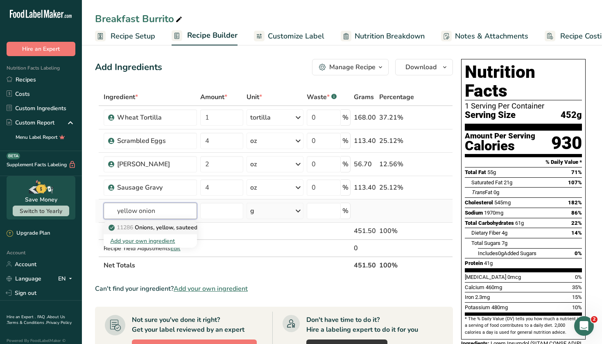
type input "yellow onion"
click at [178, 230] on p "11286 Onions, yellow, sauteed" at bounding box center [153, 227] width 87 height 9
type input "Onions, yellow, sauteed"
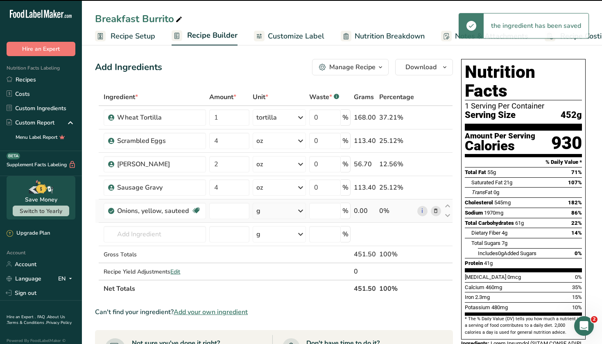
type input "0"
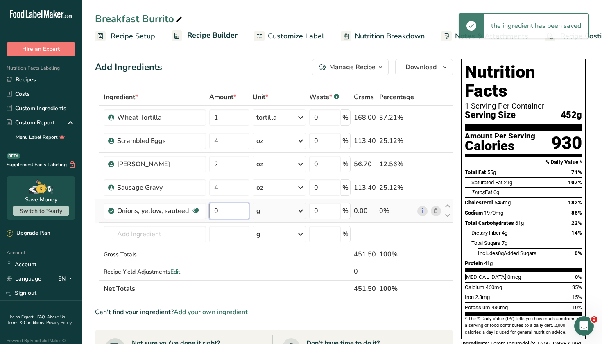
click at [226, 212] on input "0" at bounding box center [229, 211] width 40 height 16
type input "0.5"
click at [283, 213] on div "Ingredient * Amount * Unit * Waste * .a-a{fill:#347362;}.b-a{fill:#fff;} Grams …" at bounding box center [274, 193] width 358 height 209
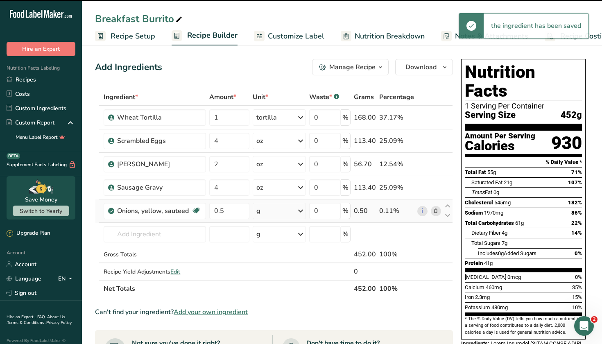
click at [300, 214] on icon at bounding box center [301, 211] width 10 height 15
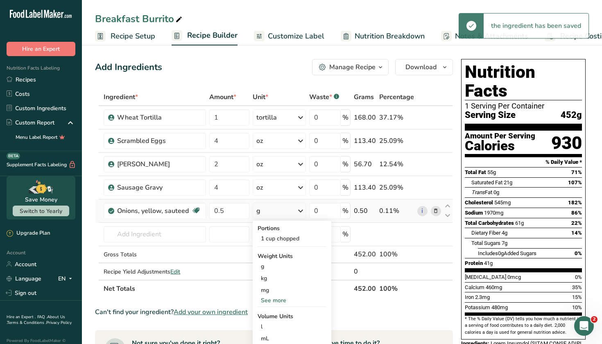
click at [271, 303] on div "See more" at bounding box center [292, 300] width 69 height 9
click at [270, 326] on div "oz" at bounding box center [292, 326] width 69 height 12
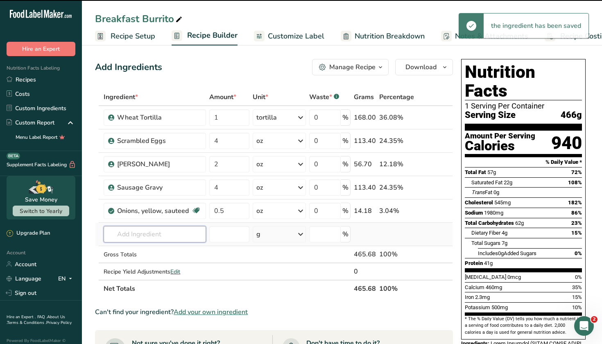
click at [148, 235] on input "text" at bounding box center [155, 234] width 102 height 16
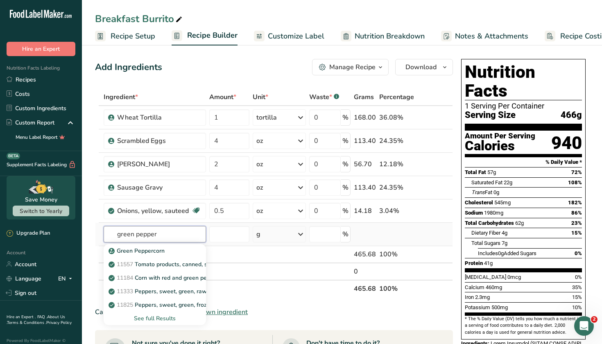
type input "green pepper"
click at [164, 317] on div "See full Results" at bounding box center [154, 318] width 89 height 9
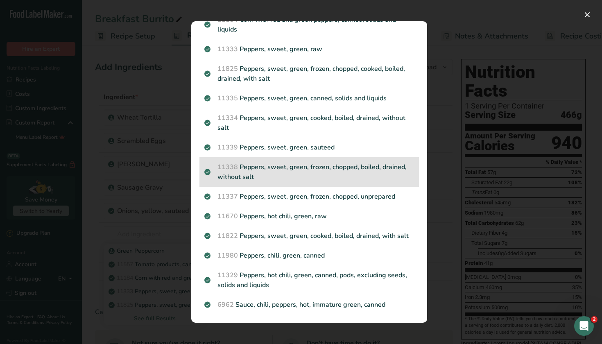
scroll to position [85, 0]
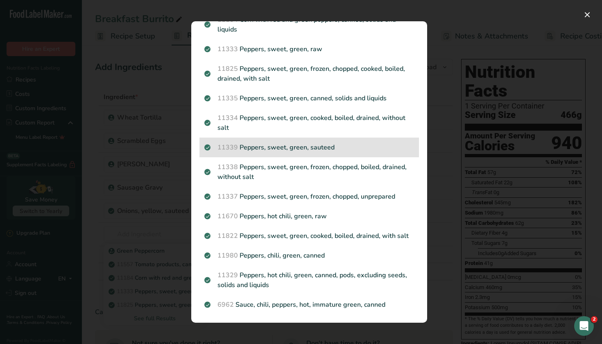
click at [323, 150] on p "11339 Peppers, sweet, green, sauteed" at bounding box center [310, 148] width 210 height 10
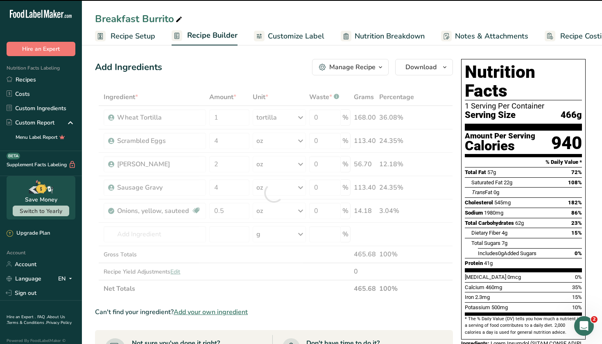
type input "0"
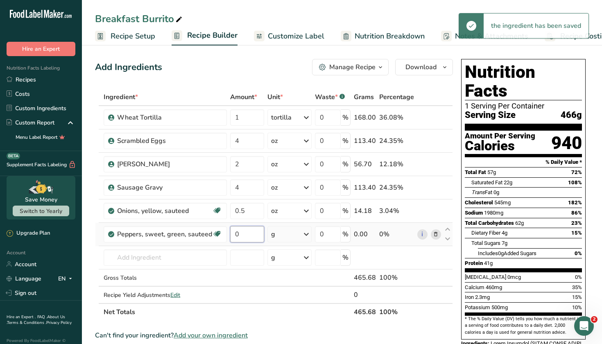
click at [248, 238] on input "0" at bounding box center [247, 234] width 34 height 16
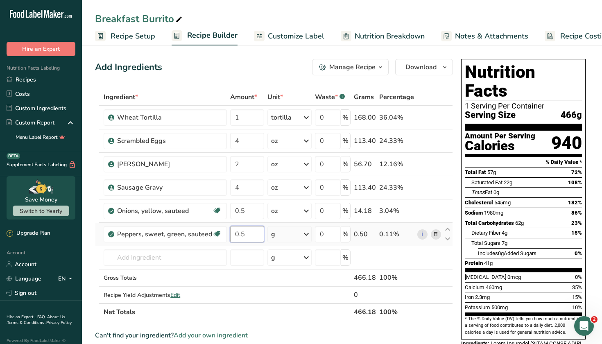
type input "0.5"
click at [304, 236] on div "Ingredient * Amount * Unit * Waste * .a-a{fill:#347362;}.b-a{fill:#fff;} Grams …" at bounding box center [274, 205] width 358 height 232
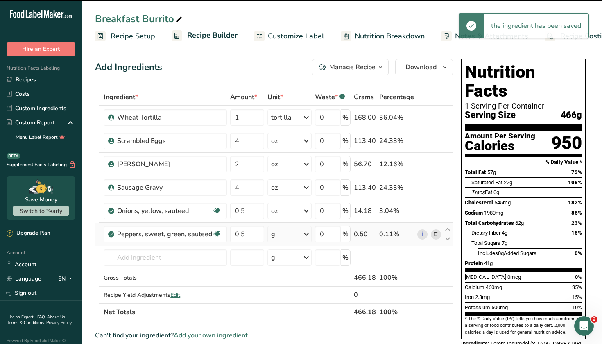
click at [306, 233] on icon at bounding box center [307, 234] width 10 height 15
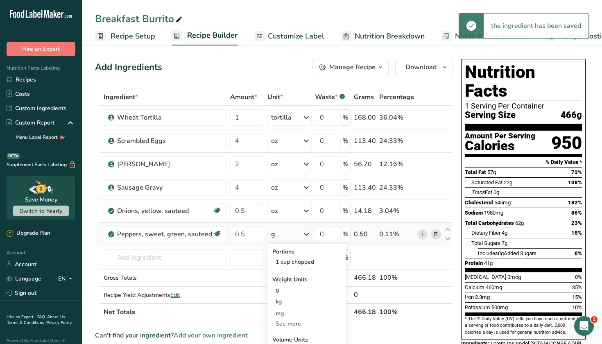
click at [288, 323] on div "See more" at bounding box center [307, 324] width 69 height 9
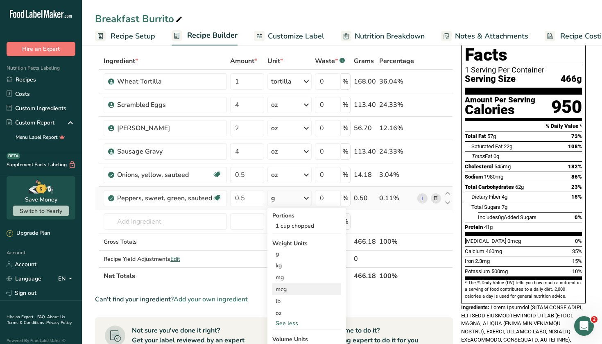
scroll to position [43, 0]
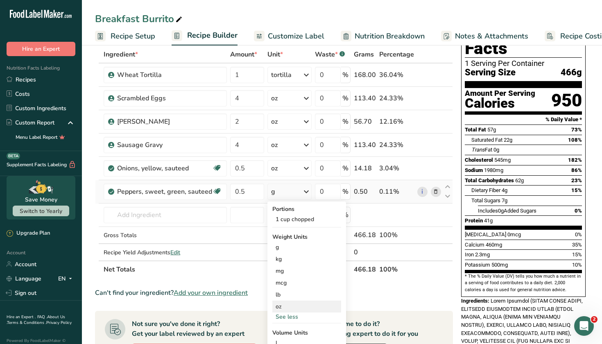
click at [287, 306] on div "oz" at bounding box center [307, 307] width 69 height 12
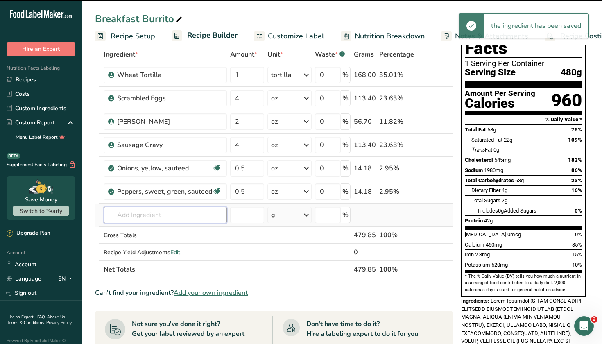
click at [162, 217] on input "text" at bounding box center [165, 215] width 123 height 16
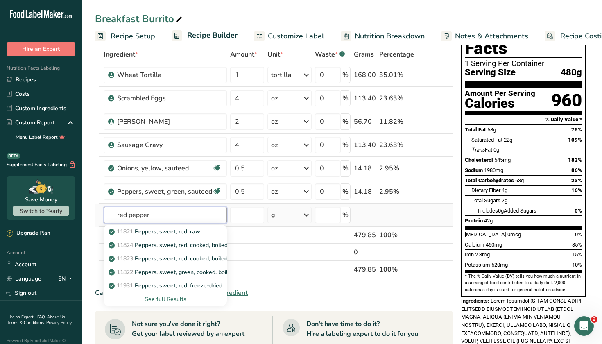
click at [131, 216] on input "red pepper" at bounding box center [165, 215] width 123 height 16
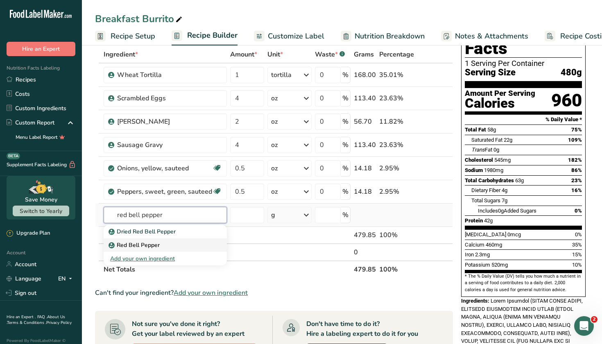
type input "red bell pepper"
click at [134, 243] on p "Red Bell Pepper" at bounding box center [135, 245] width 50 height 9
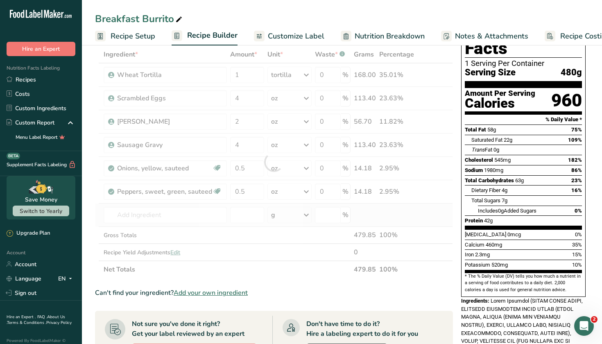
type input "Red Bell Pepper"
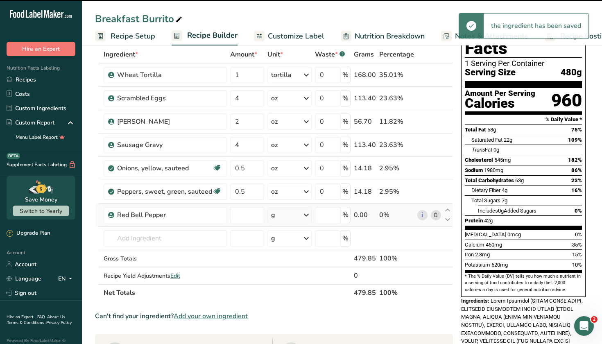
type input "0"
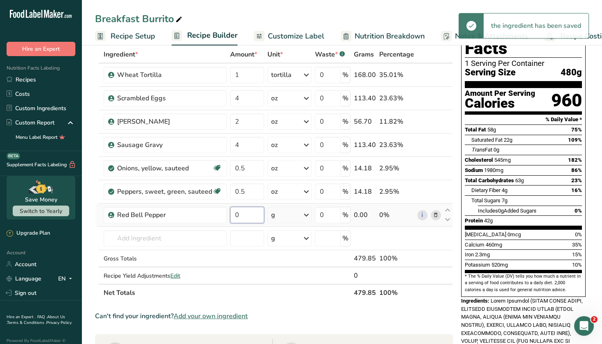
click at [253, 215] on input "0" at bounding box center [247, 215] width 34 height 16
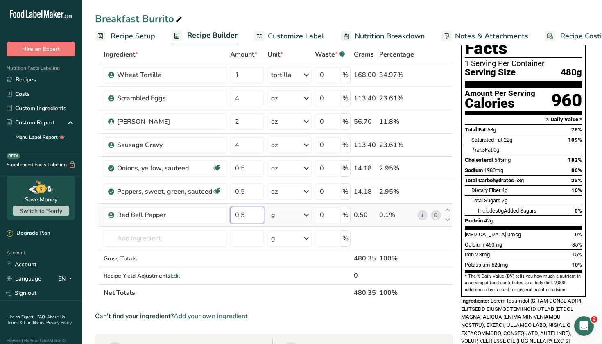
type input "0.5"
click at [300, 214] on div "Ingredient * Amount * Unit * Waste * .a-a{fill:#347362;}.b-a{fill:#fff;} Grams …" at bounding box center [274, 174] width 358 height 256
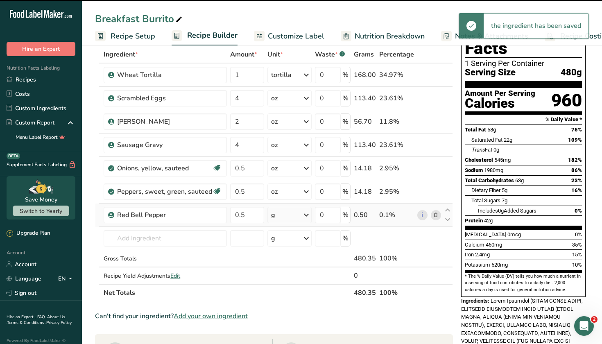
click at [305, 217] on icon at bounding box center [307, 215] width 10 height 15
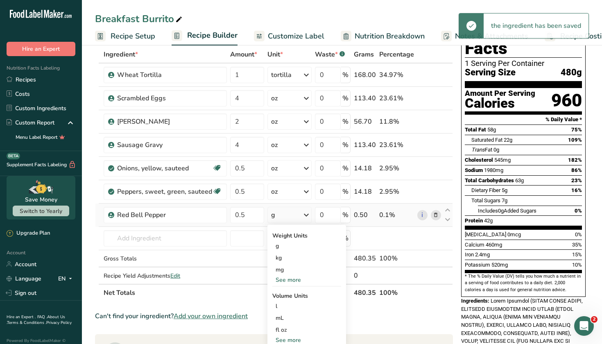
click at [291, 278] on div "See more" at bounding box center [307, 280] width 69 height 9
click at [282, 307] on div "oz" at bounding box center [307, 306] width 69 height 12
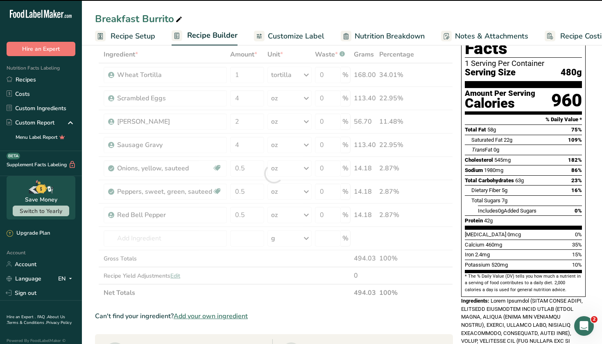
click at [152, 191] on div at bounding box center [274, 174] width 358 height 256
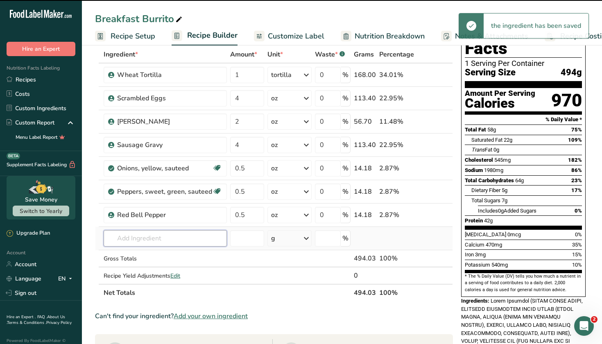
click at [134, 236] on input "text" at bounding box center [165, 238] width 123 height 16
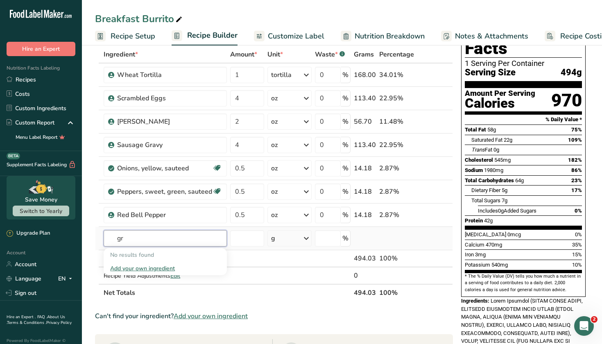
type input "g"
click at [271, 300] on th "Net Totals" at bounding box center [227, 292] width 250 height 17
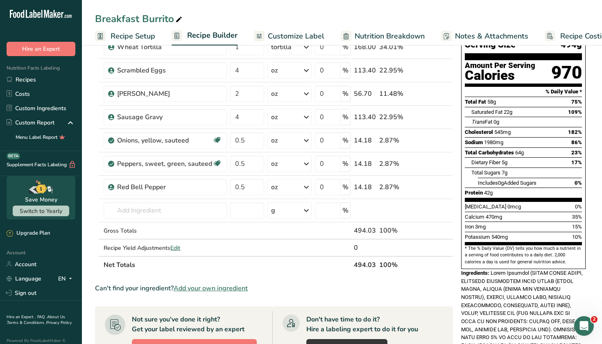
scroll to position [66, 0]
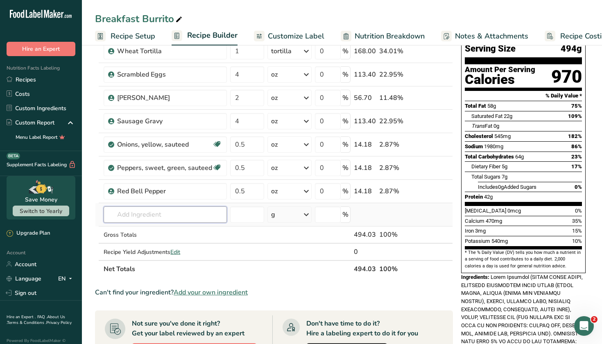
click at [168, 220] on input "text" at bounding box center [165, 215] width 123 height 16
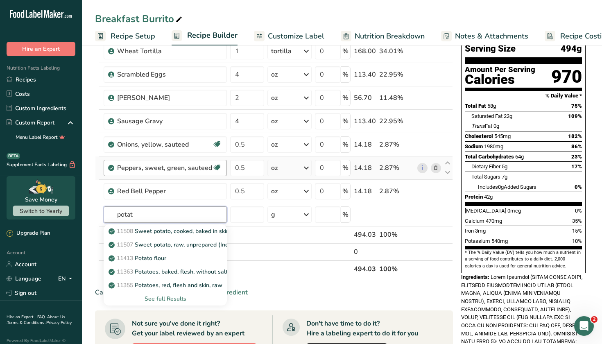
type input "potatp"
type input "potato"
click at [166, 297] on div "See full Results" at bounding box center [165, 299] width 110 height 9
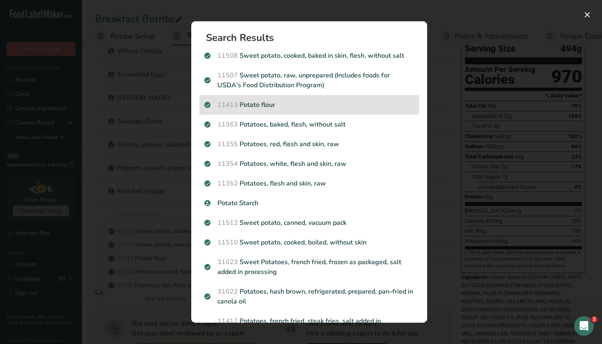
scroll to position [0, 0]
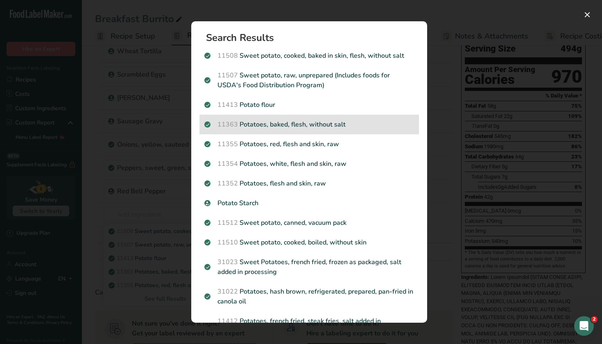
click at [314, 129] on p "11363 Potatoes, baked, flesh, without salt" at bounding box center [310, 125] width 210 height 10
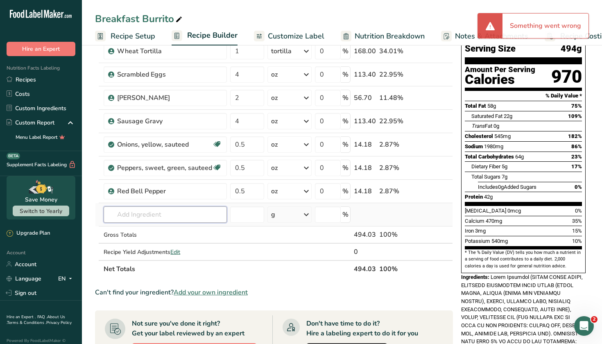
click at [209, 217] on input "text" at bounding box center [165, 215] width 123 height 16
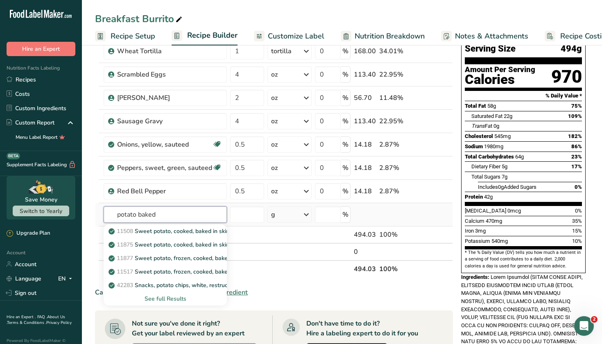
type input "potato baked"
click at [172, 299] on div "See full Results" at bounding box center [165, 299] width 110 height 9
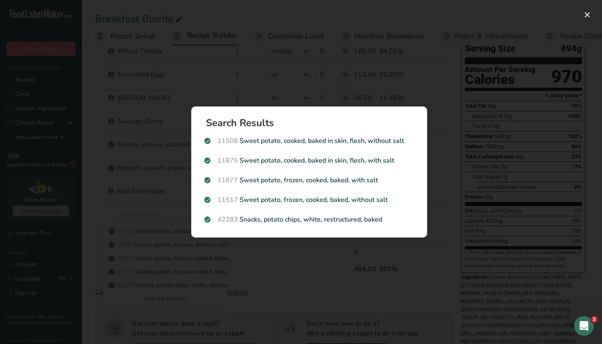
click at [186, 213] on div "Search Results 11508 Sweet potato, cooked, baked in skin, flesh, without salt 1…" at bounding box center [309, 171] width 262 height 157
click at [154, 203] on div "Search results modal" at bounding box center [301, 172] width 602 height 344
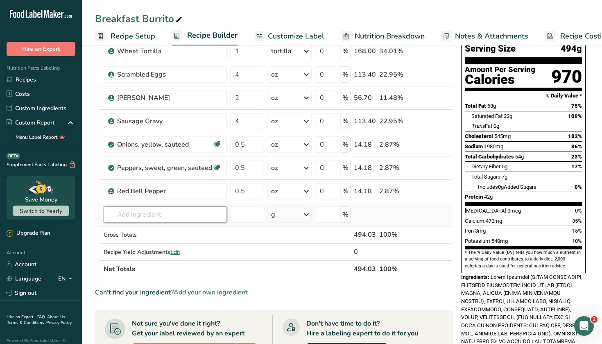
click at [161, 216] on input "text" at bounding box center [165, 215] width 123 height 16
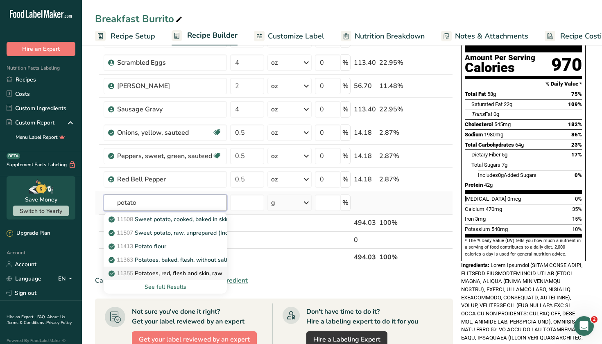
scroll to position [83, 0]
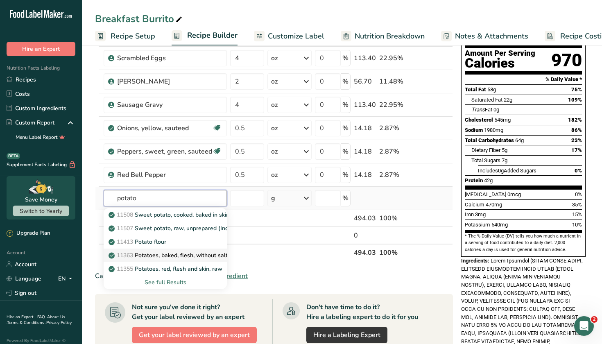
type input "potato"
click at [192, 259] on p "11363 Potatoes, baked, flesh, without salt" at bounding box center [169, 255] width 118 height 9
type input "Potatoes, baked, flesh, without salt"
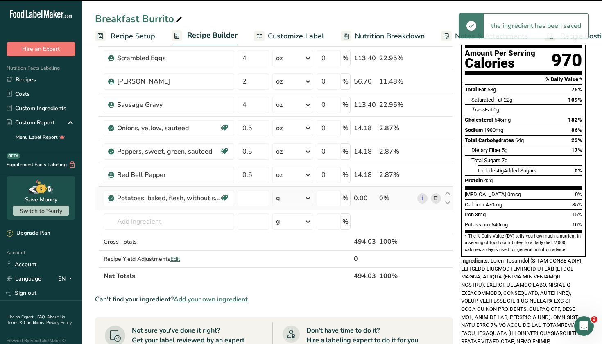
type input "0"
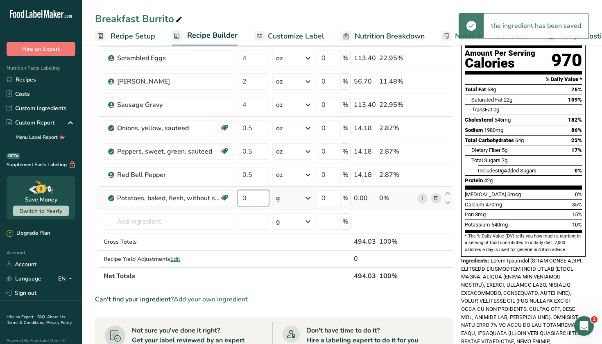
click at [257, 198] on input "0" at bounding box center [254, 198] width 32 height 16
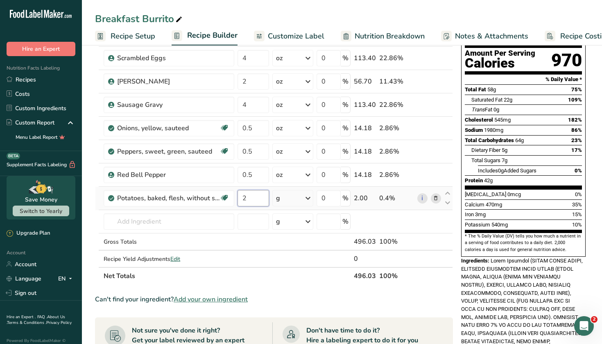
type input "2"
click at [309, 200] on div "Ingredient * Amount * Unit * Waste * .a-a{fill:#347362;}.b-a{fill:#fff;} Grams …" at bounding box center [274, 145] width 358 height 279
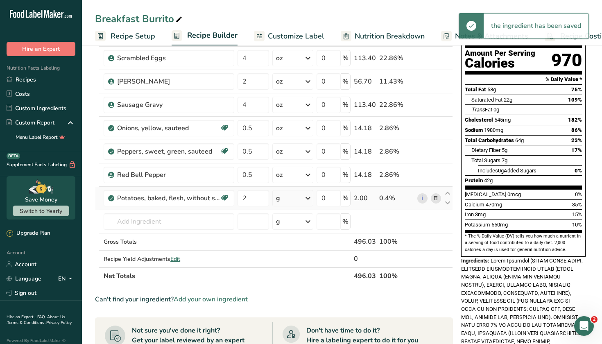
click at [309, 201] on icon at bounding box center [308, 198] width 10 height 15
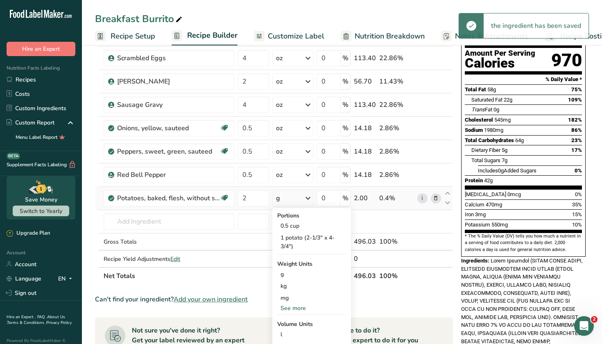
click at [293, 308] on div "See more" at bounding box center [311, 308] width 69 height 9
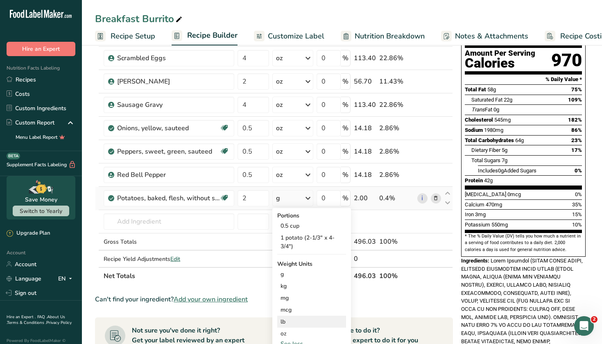
scroll to position [93, 0]
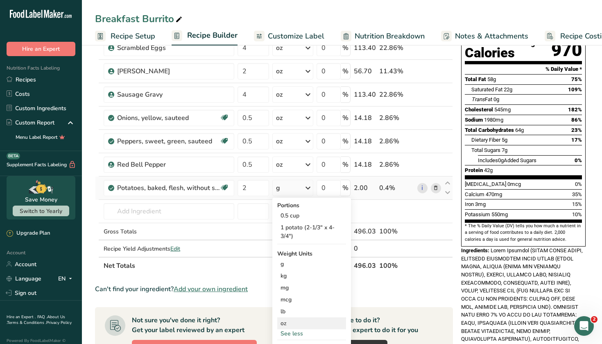
click at [291, 323] on div "oz" at bounding box center [311, 324] width 69 height 12
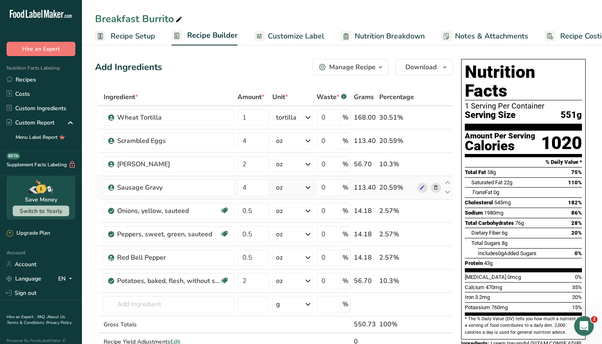
scroll to position [0, 0]
click at [37, 82] on link "Recipes" at bounding box center [41, 80] width 82 height 14
